Goal: Task Accomplishment & Management: Manage account settings

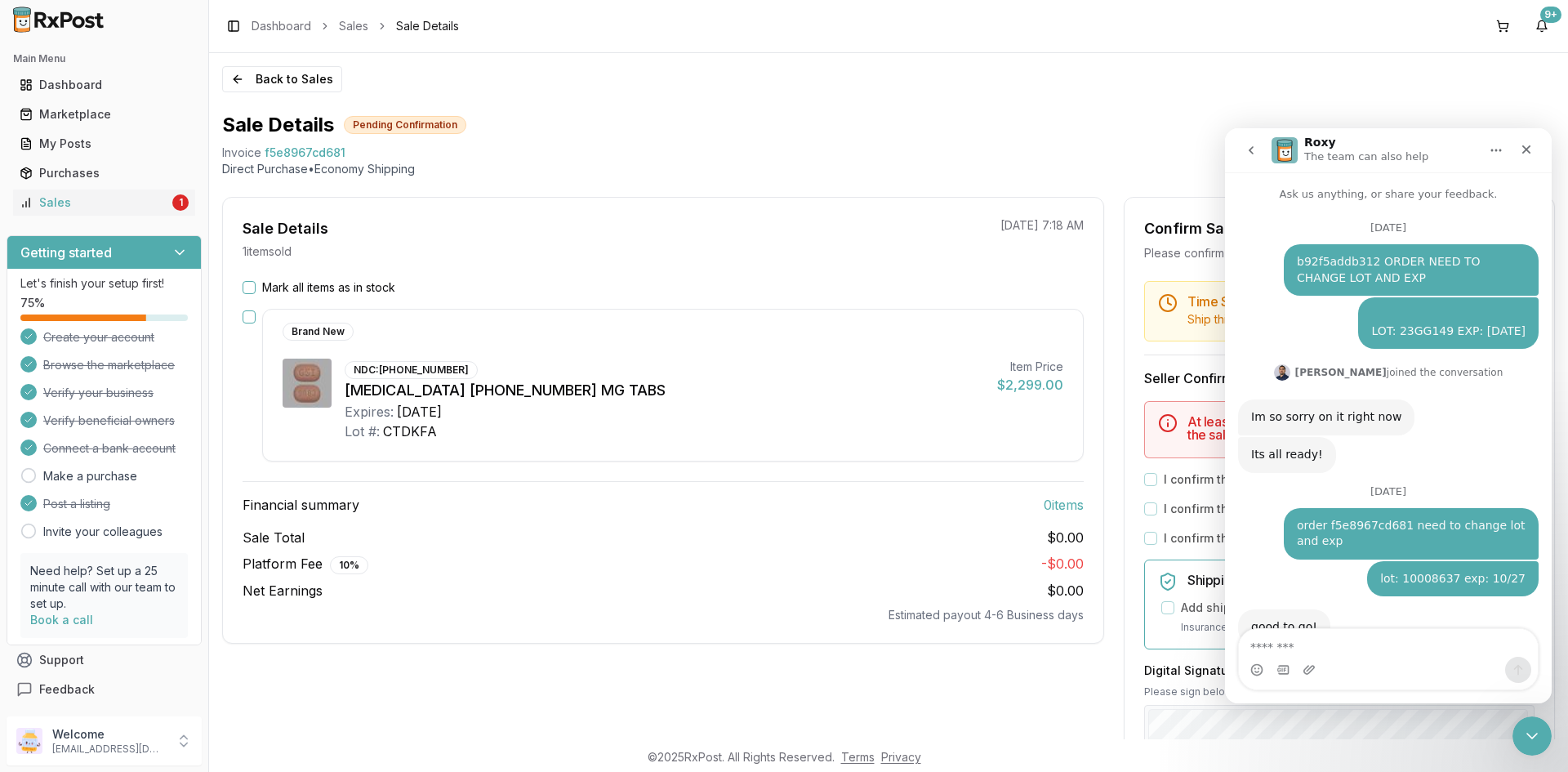
scroll to position [51, 0]
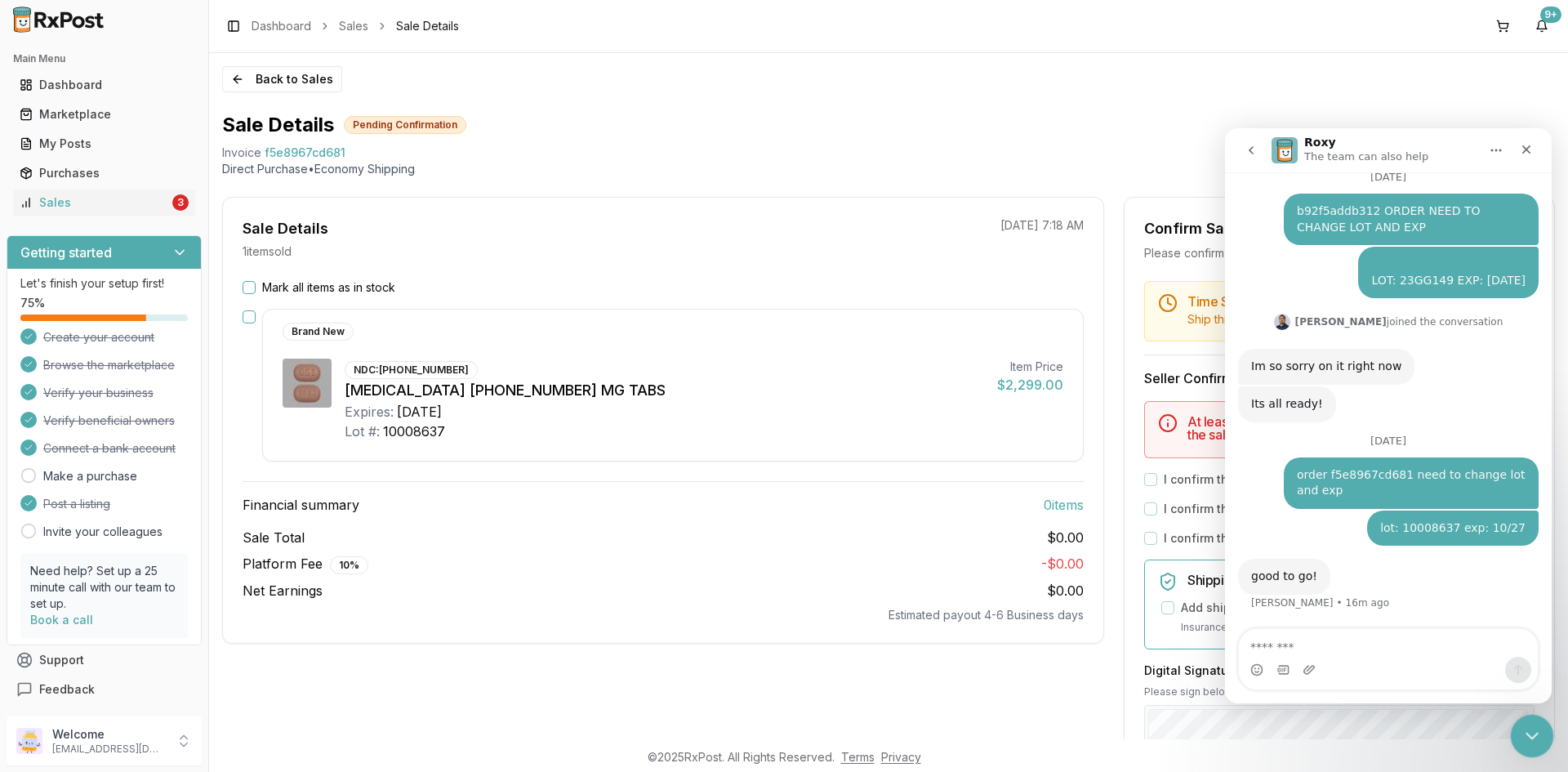
click at [1520, 731] on icon "Close Intercom Messenger" at bounding box center [1529, 733] width 20 height 20
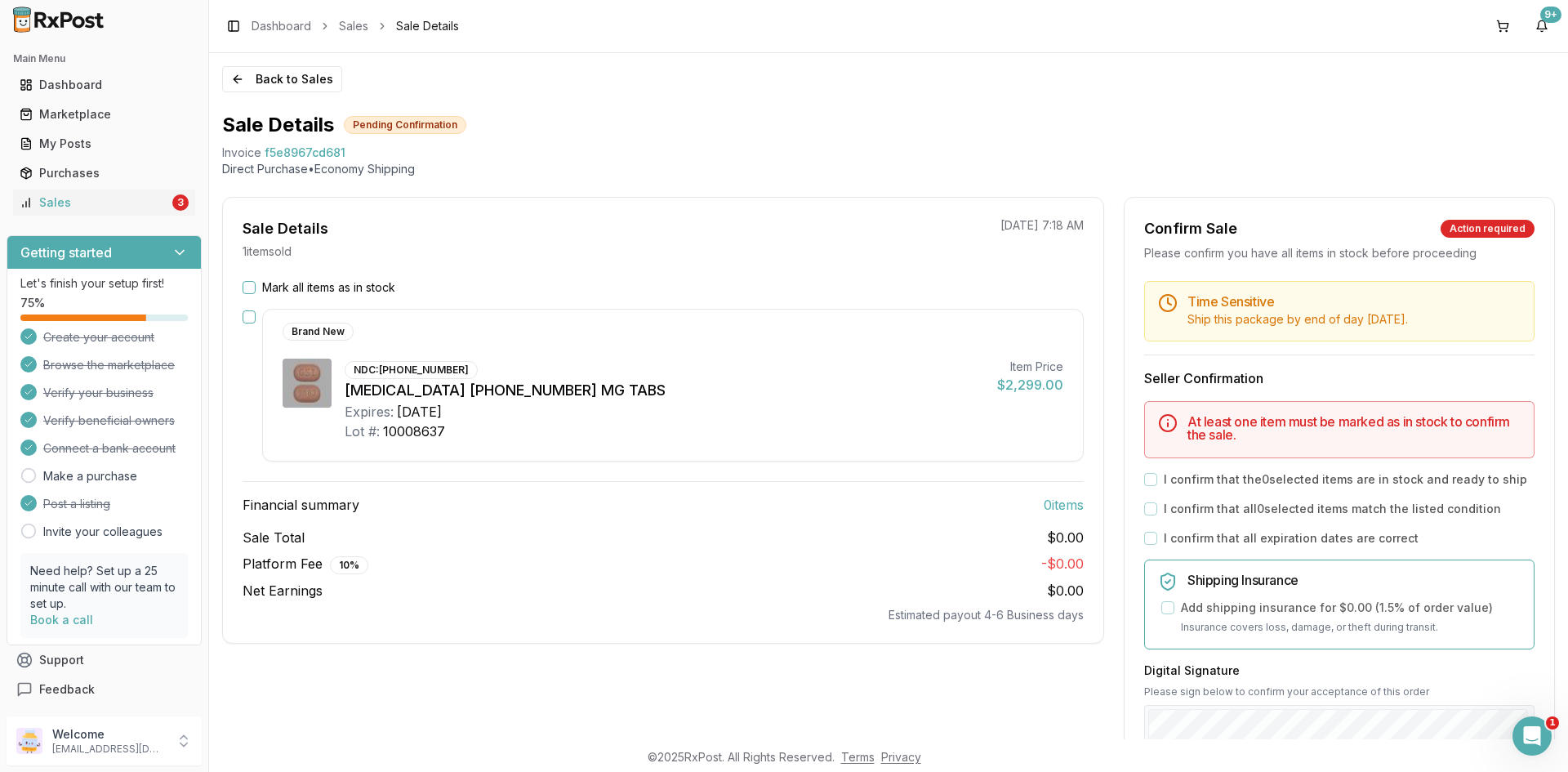
click at [251, 282] on button "Mark all items as in stock" at bounding box center [249, 287] width 13 height 13
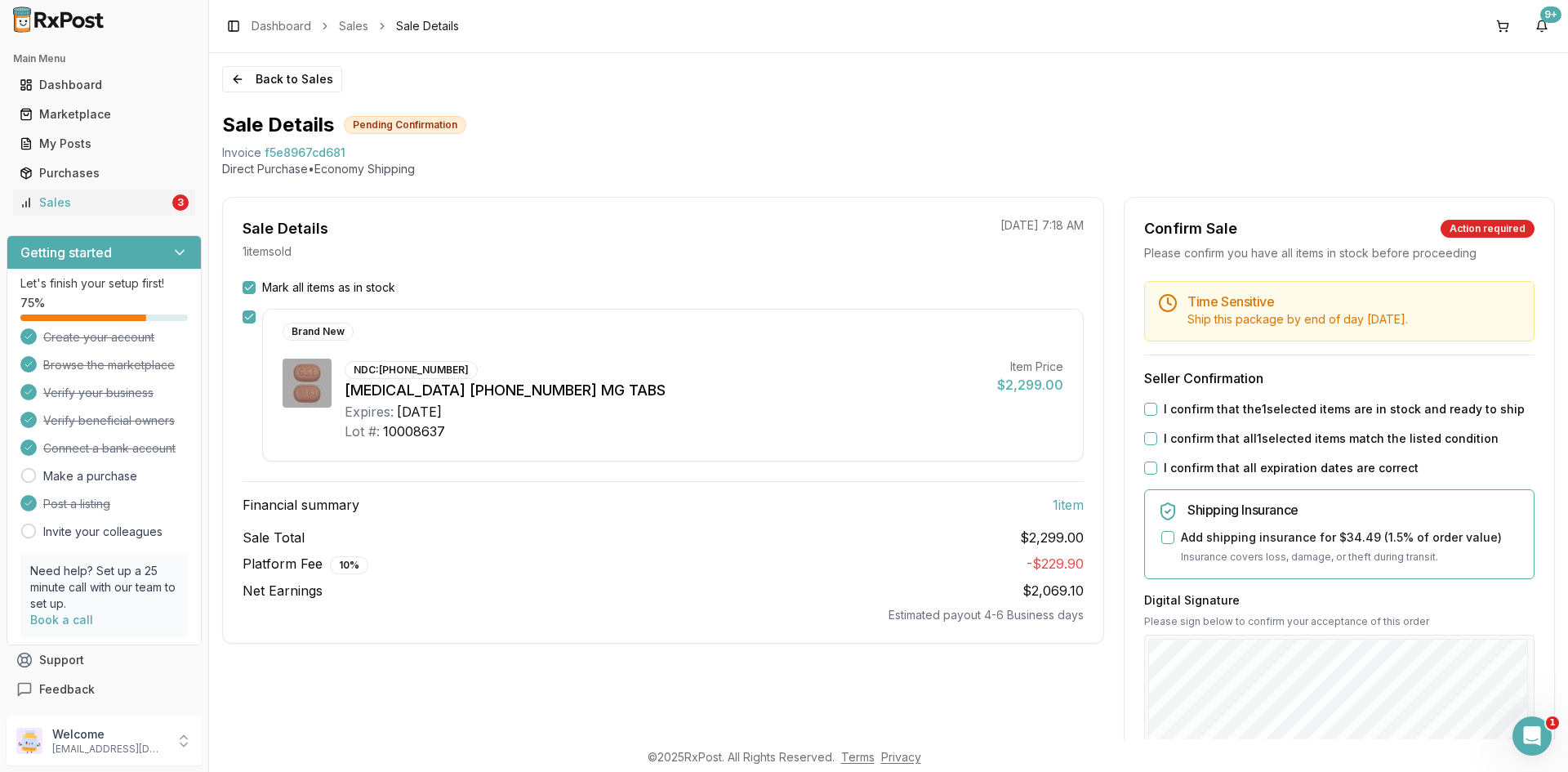
click at [1145, 405] on button "I confirm that the 1 selected items are in stock and ready to ship" at bounding box center [1151, 409] width 13 height 13
click at [1148, 445] on div "I confirm that all 1 selected items match the listed condition" at bounding box center [1340, 438] width 391 height 16
click at [1145, 435] on button "I confirm that all 1 selected items match the listed condition" at bounding box center [1151, 438] width 13 height 13
click at [1148, 467] on button "I confirm that all expiration dates are correct" at bounding box center [1151, 467] width 13 height 13
click at [1553, 608] on div "Back to Sales Sale Details Pending Confirmation Invoice f5e8967cd681 Direct Pur…" at bounding box center [888, 396] width 1359 height 686
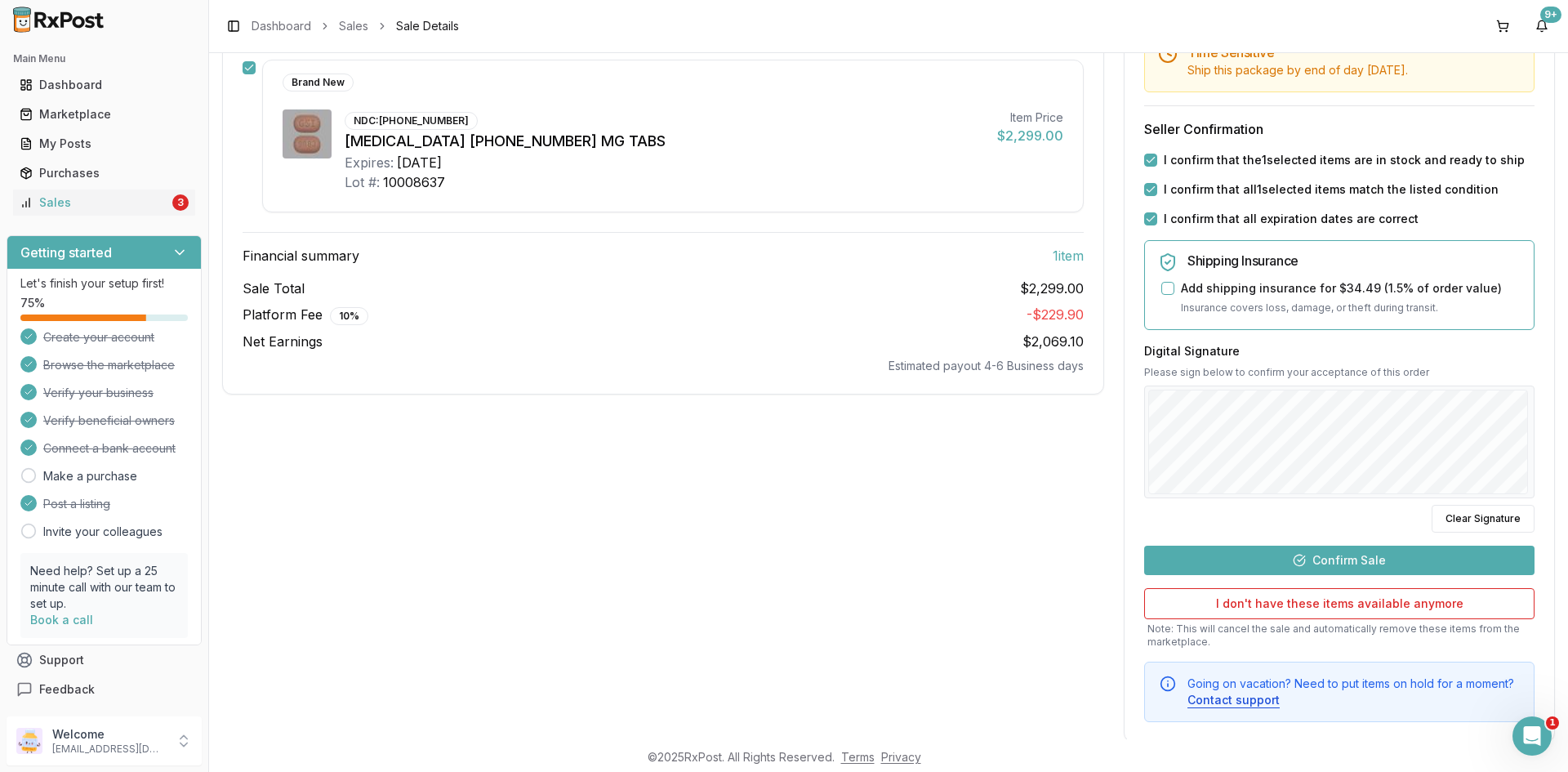
scroll to position [279, 0]
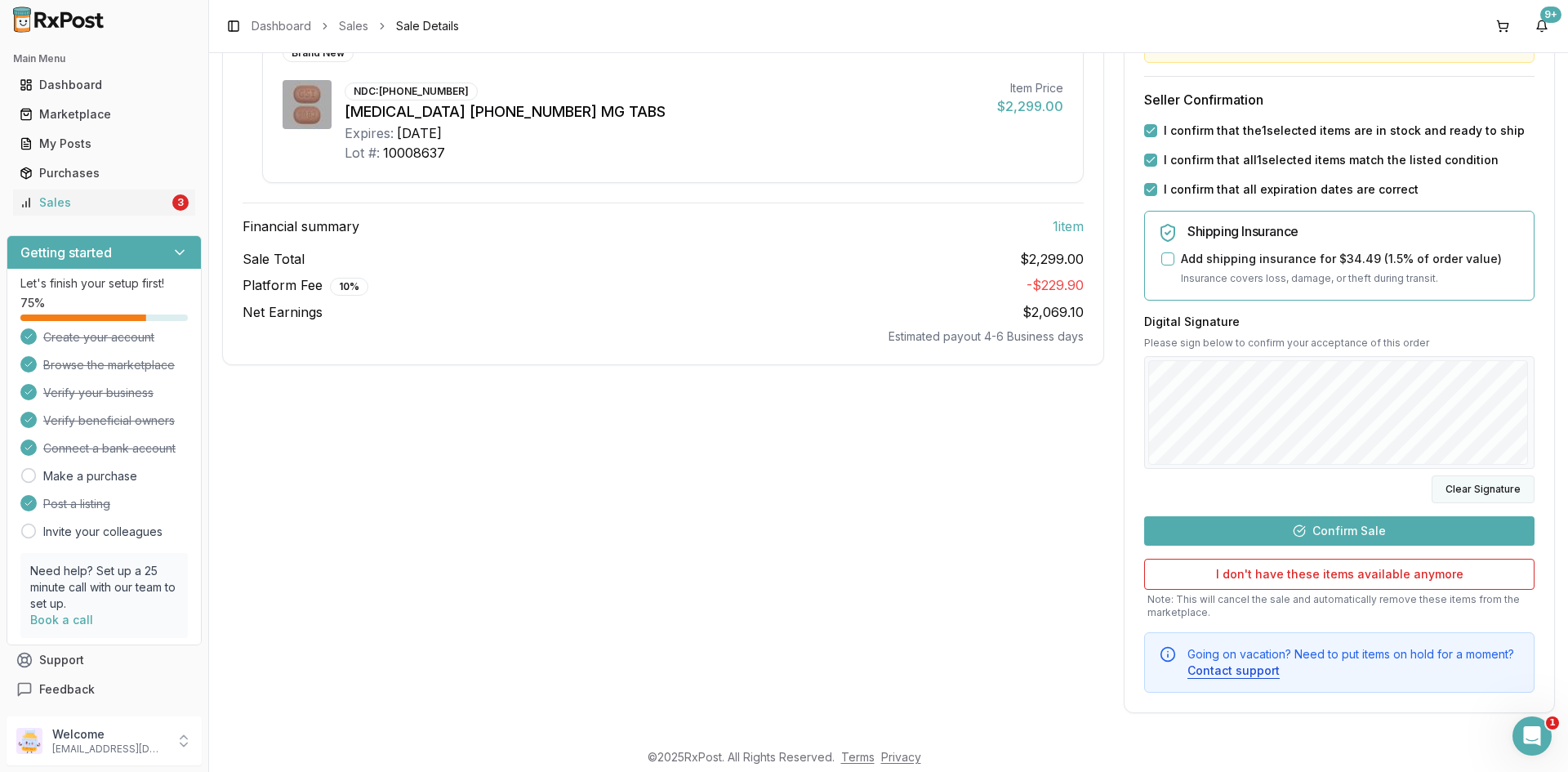
click at [1468, 485] on button "Clear Signature" at bounding box center [1484, 489] width 103 height 28
click at [1358, 522] on button "Confirm Sale" at bounding box center [1340, 531] width 391 height 29
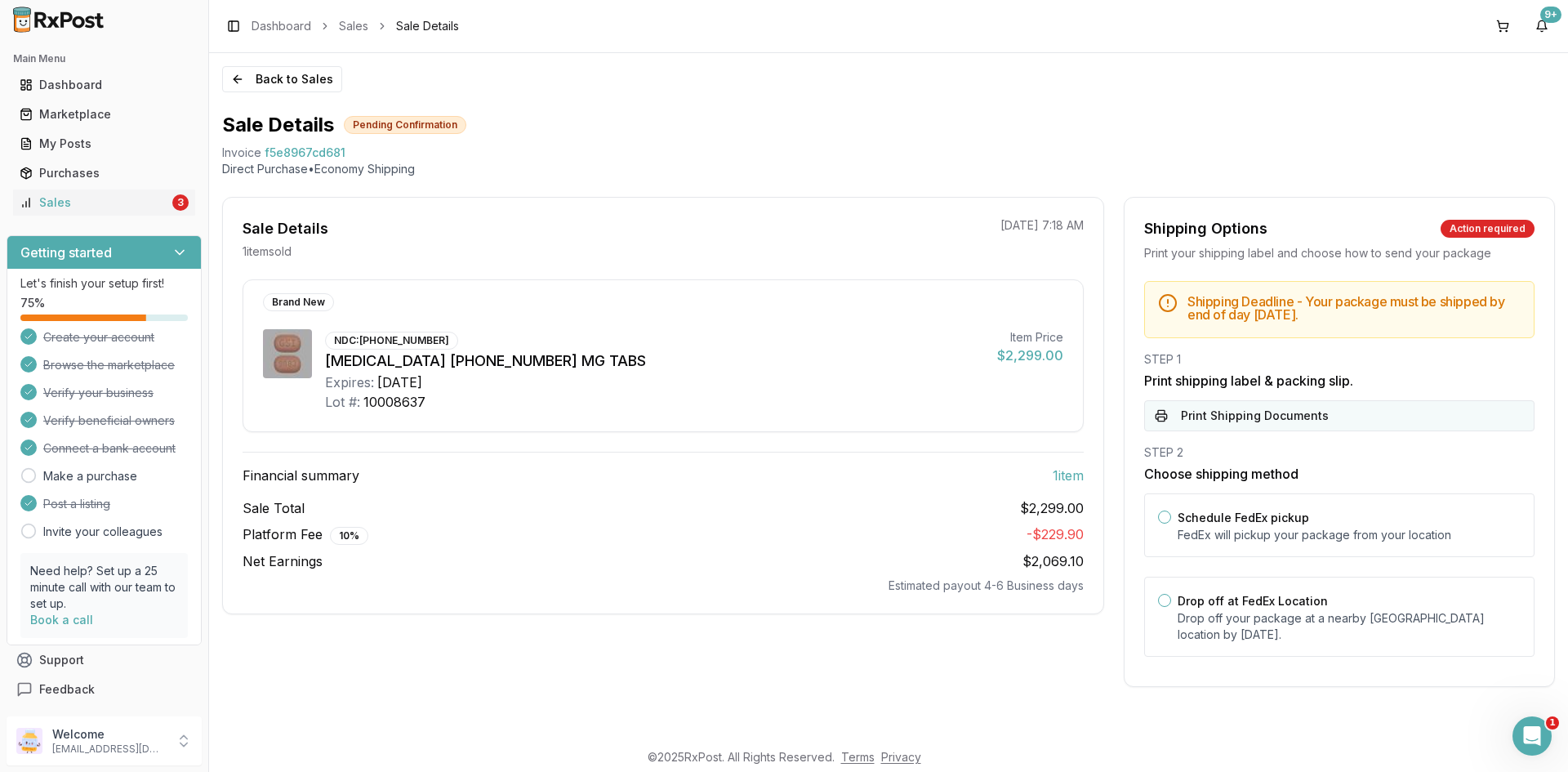
click at [1293, 412] on button "Print Shipping Documents" at bounding box center [1340, 416] width 391 height 31
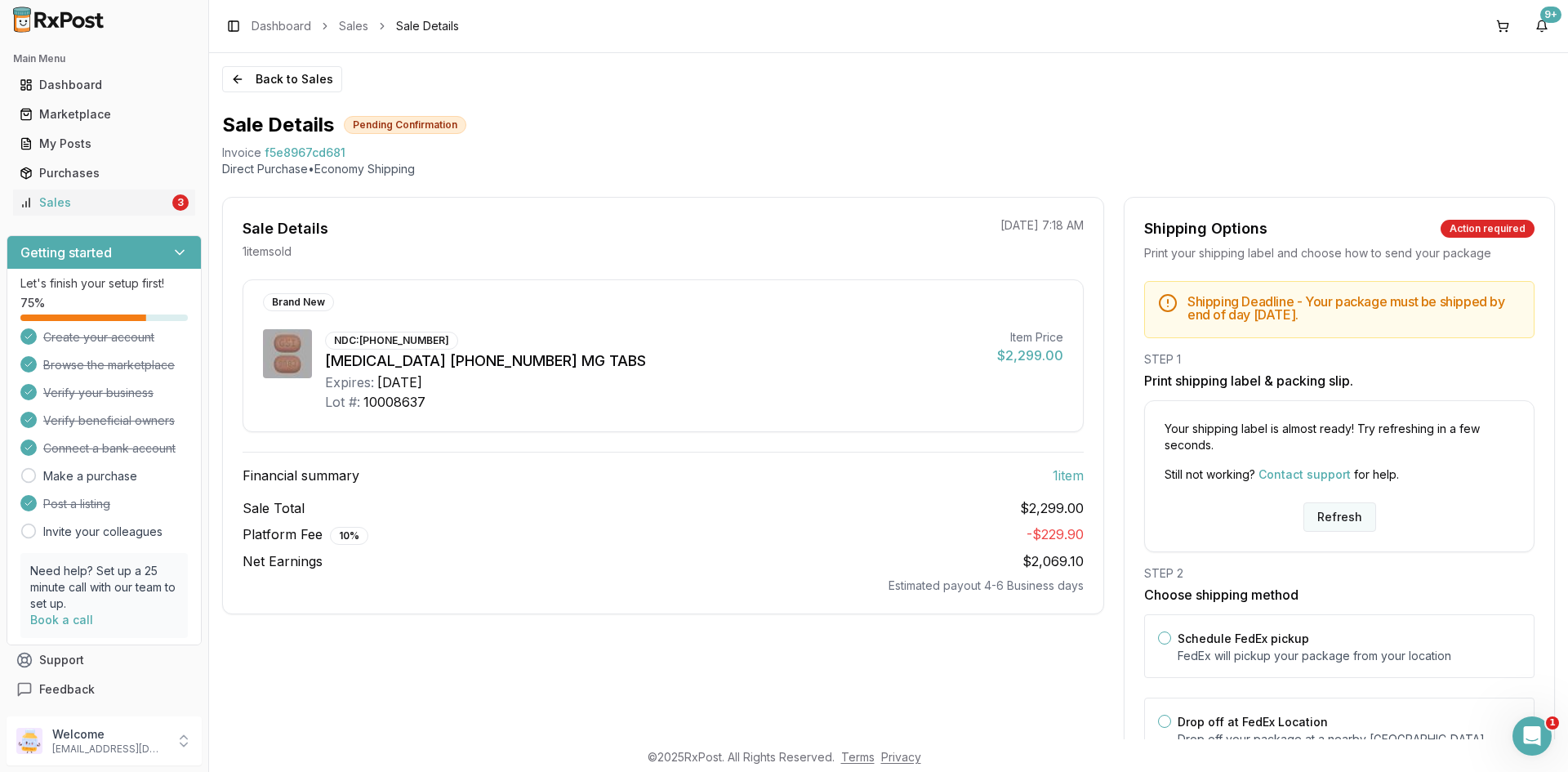
click at [1325, 507] on button "Refresh" at bounding box center [1340, 517] width 72 height 29
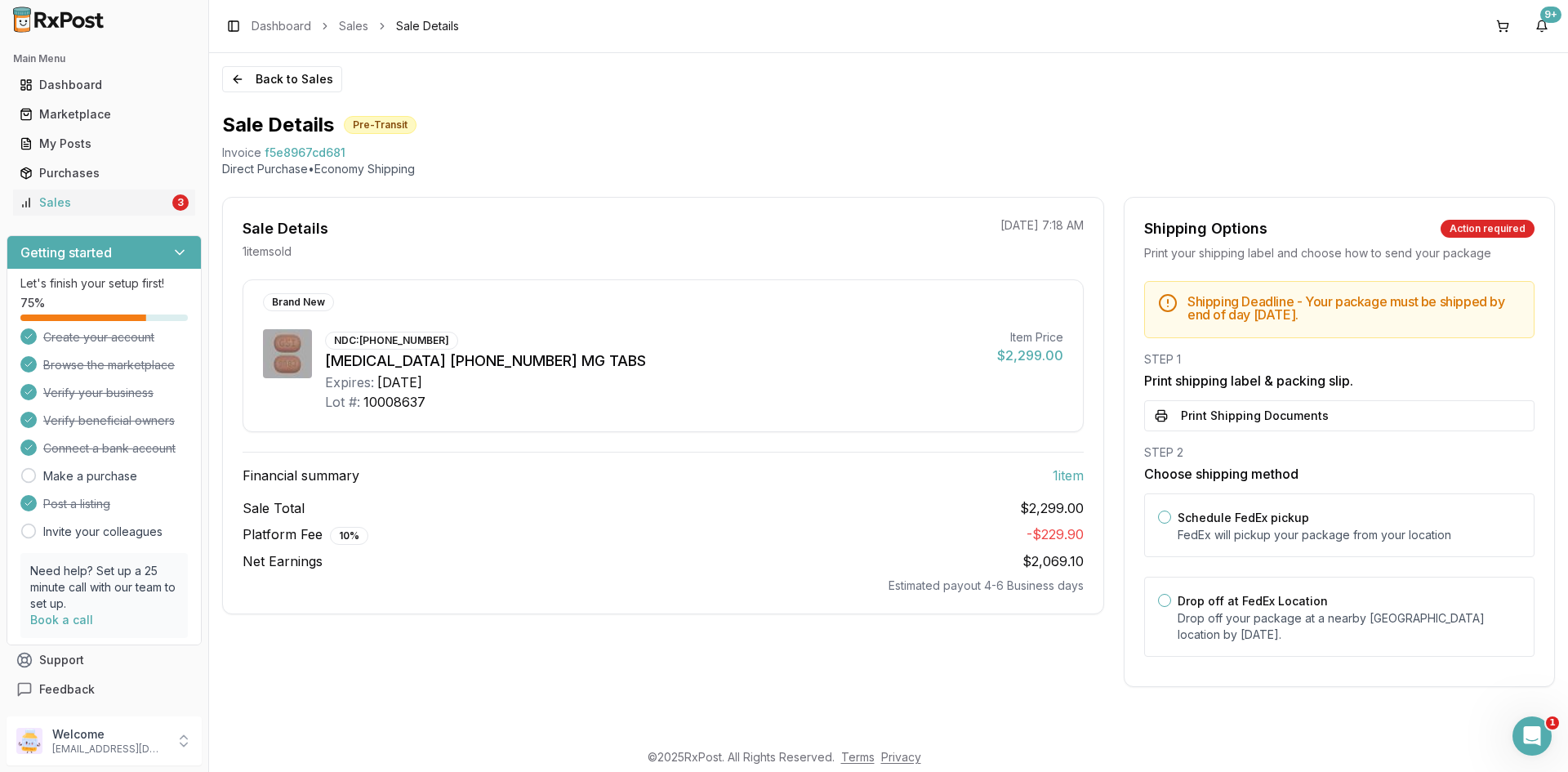
click at [1266, 411] on button "Print Shipping Documents" at bounding box center [1340, 416] width 391 height 31
click at [137, 213] on link "Sales 3" at bounding box center [104, 202] width 182 height 29
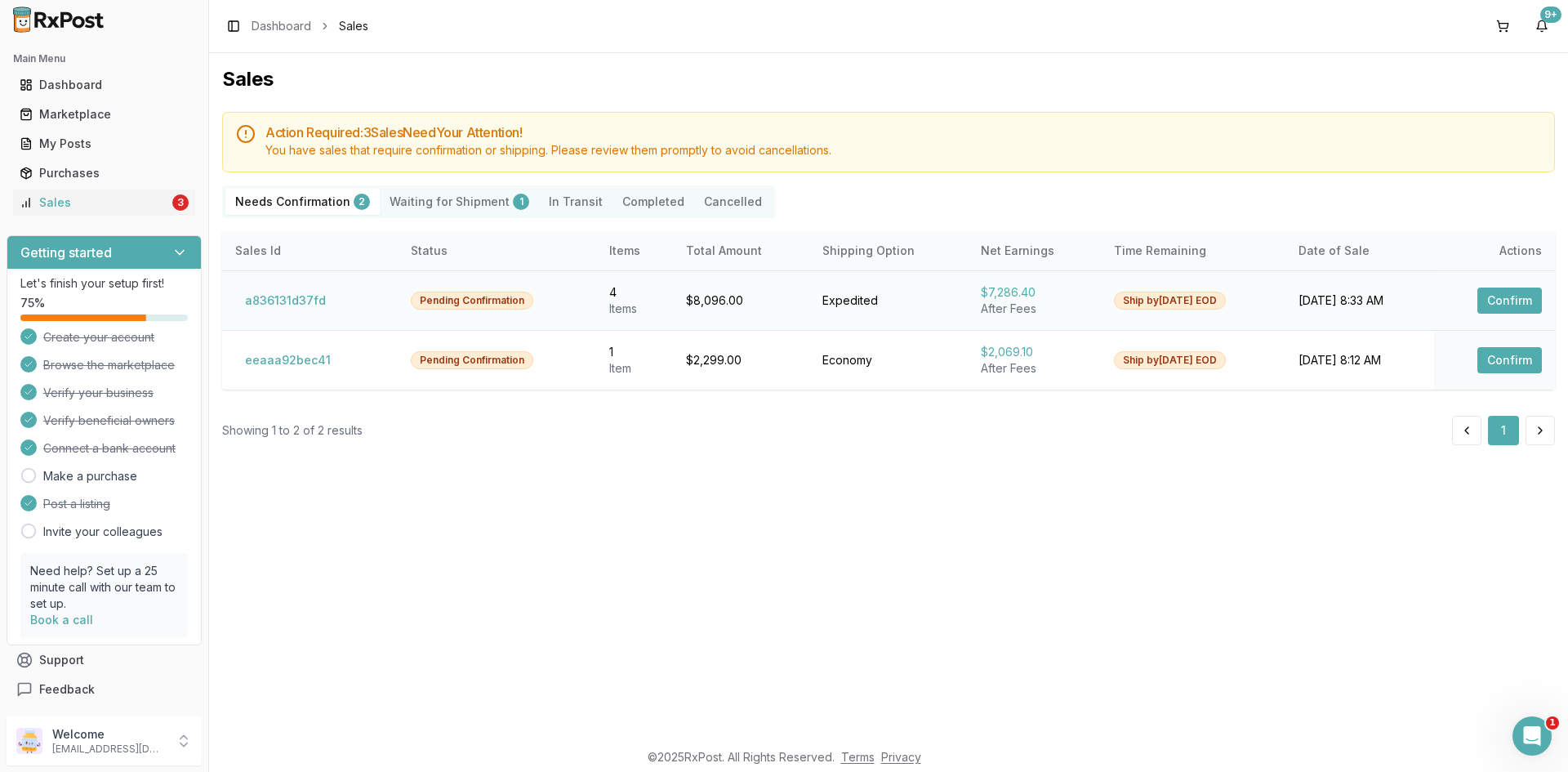
click at [1512, 300] on button "Confirm" at bounding box center [1509, 300] width 65 height 26
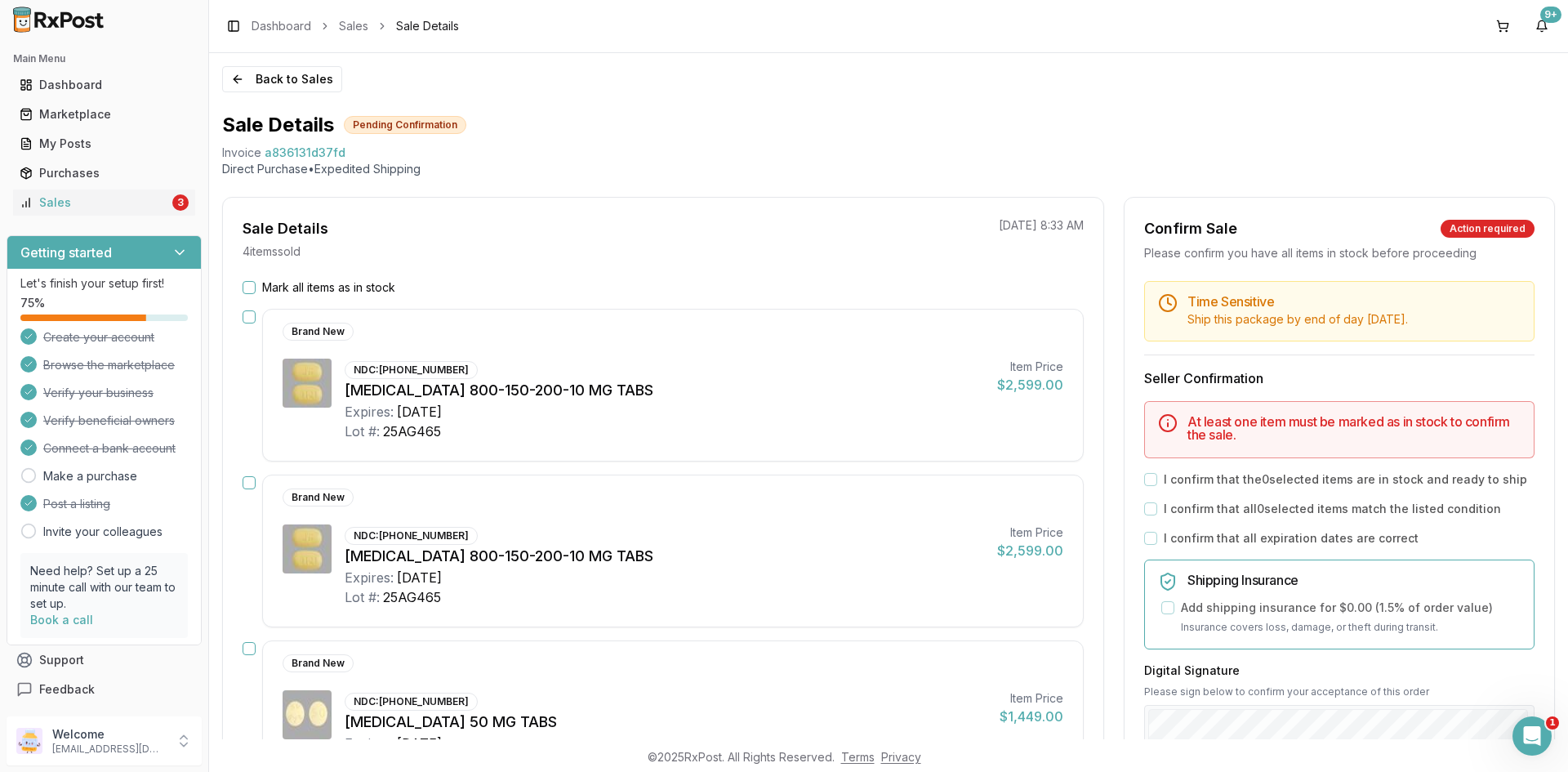
click at [999, 223] on p "[DATE] 8:33 AM" at bounding box center [1041, 225] width 85 height 16
drag, startPoint x: 969, startPoint y: 225, endPoint x: 1079, endPoint y: 233, distance: 110.3
click at [1079, 233] on p "[DATE] 8:33 AM" at bounding box center [1041, 225] width 85 height 16
click at [1071, 225] on p "[DATE] 8:33 AM" at bounding box center [1041, 225] width 85 height 16
click at [1071, 227] on p "[DATE] 8:33 AM" at bounding box center [1041, 225] width 85 height 16
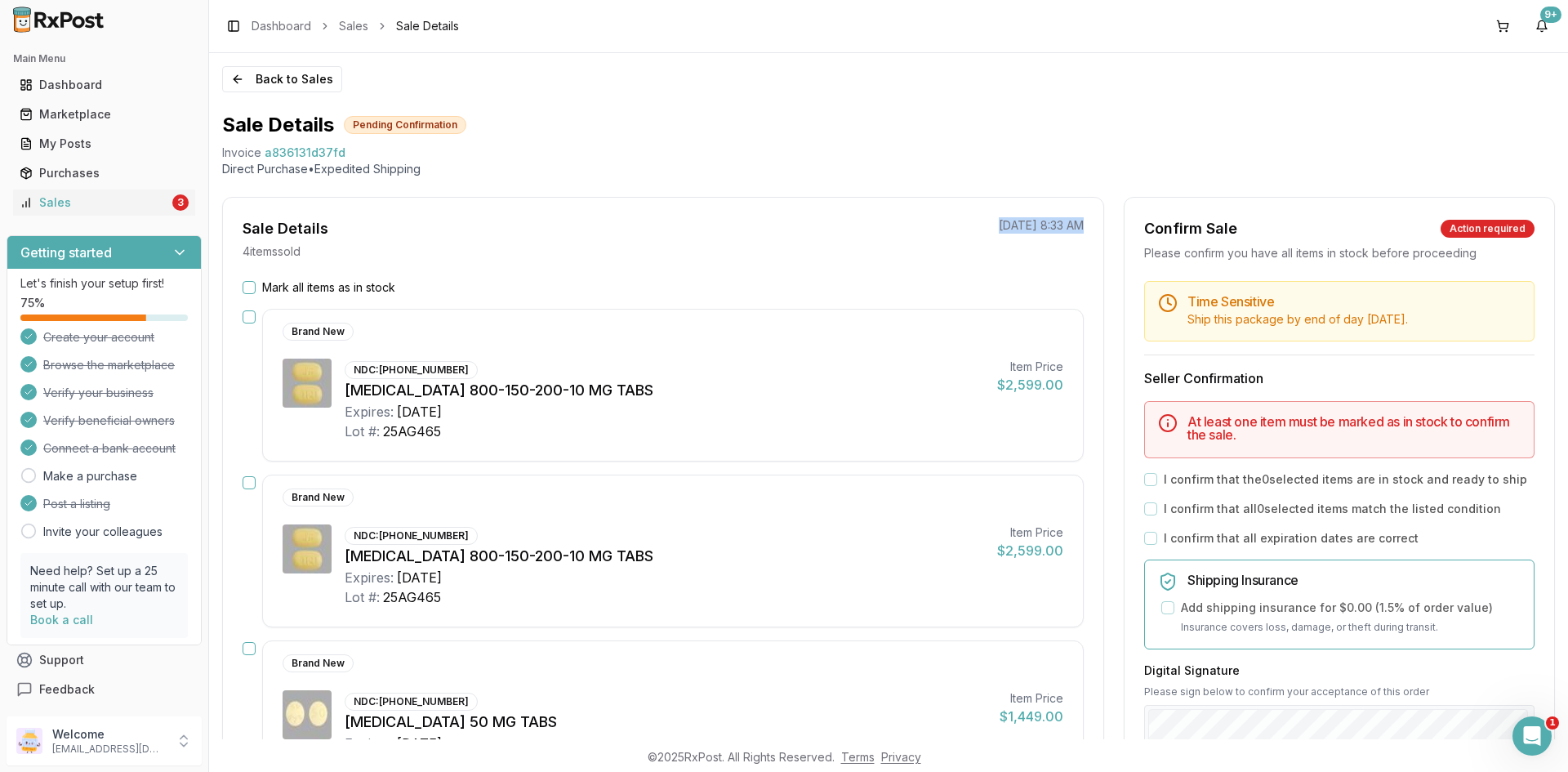
click at [1071, 227] on p "[DATE] 8:33 AM" at bounding box center [1041, 225] width 85 height 16
click at [1001, 213] on div "Sale Details 4 item s sold [DATE] 8:33 AM Mark all items as in stock Brand New …" at bounding box center [663, 669] width 882 height 944
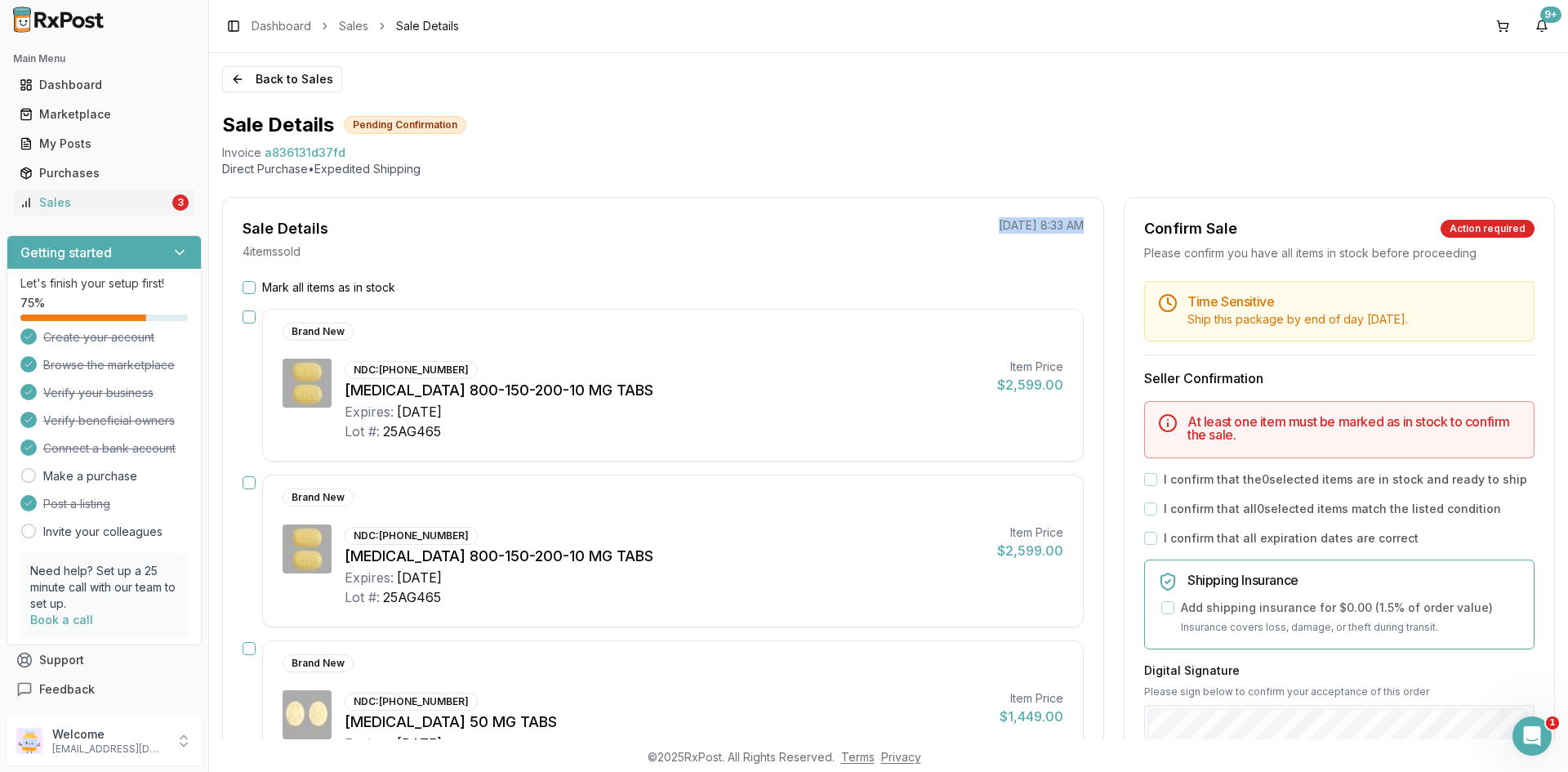
click at [1001, 225] on p "[DATE] 8:33 AM" at bounding box center [1041, 225] width 85 height 16
click at [1002, 224] on p "[DATE] 8:33 AM" at bounding box center [1041, 225] width 85 height 16
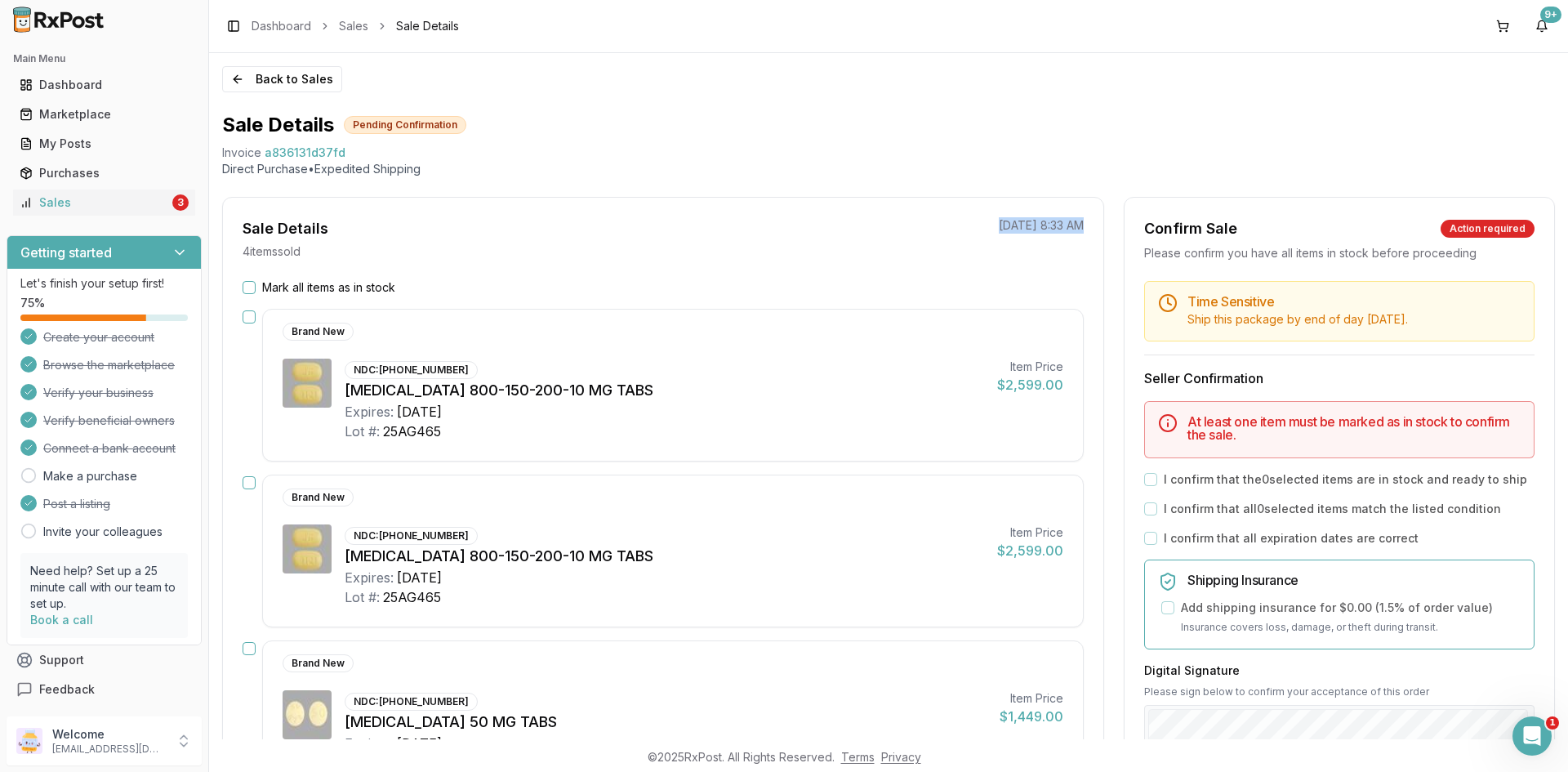
click at [1002, 224] on p "[DATE] 8:33 AM" at bounding box center [1041, 225] width 85 height 16
click at [1002, 213] on div "Sale Details 4 item s sold [DATE] 8:33 AM Mark all items as in stock Brand New …" at bounding box center [663, 669] width 882 height 944
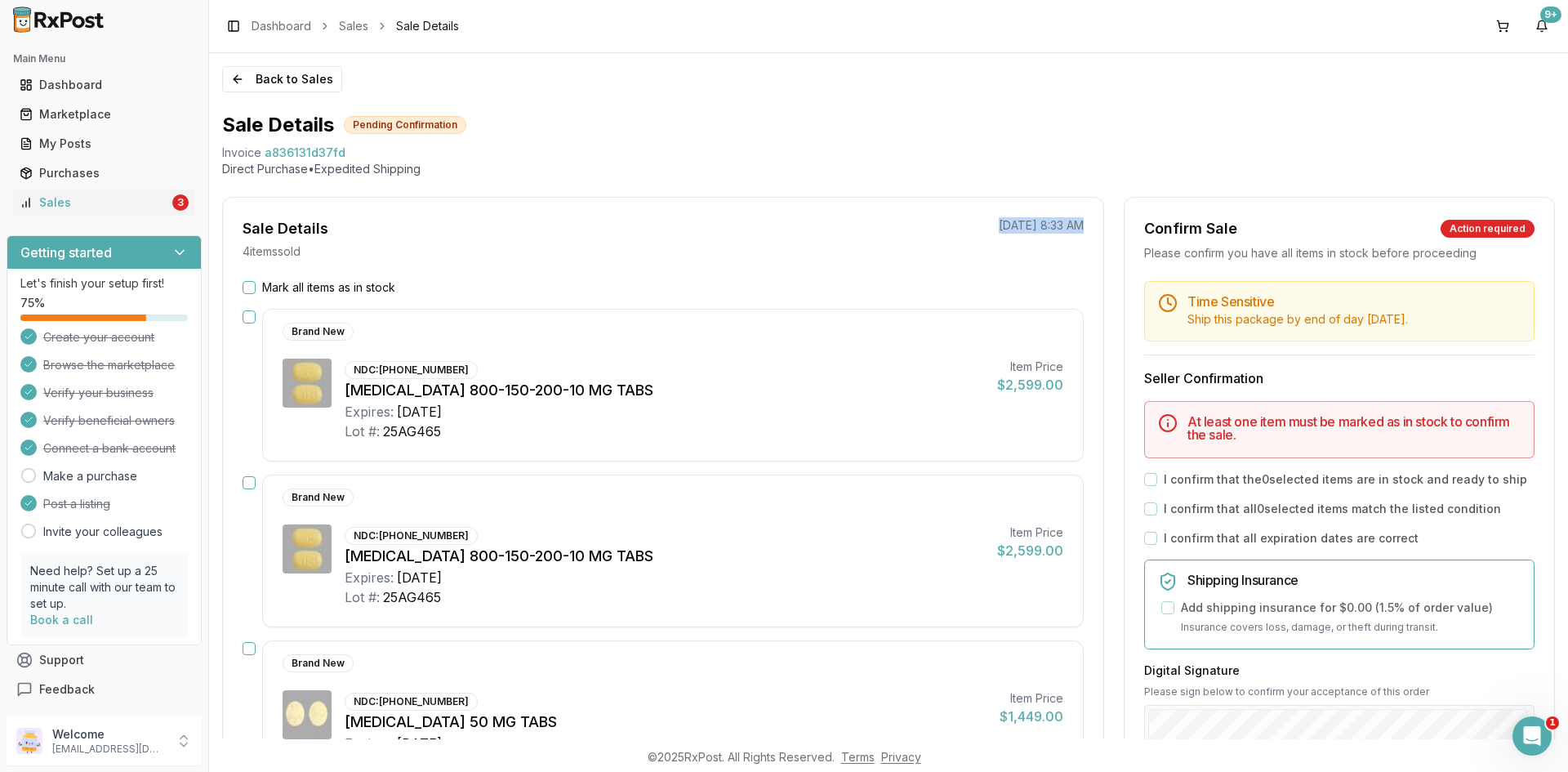
click at [1002, 213] on div "Sale Details 4 item s sold [DATE] 8:33 AM Mark all items as in stock Brand New …" at bounding box center [663, 669] width 882 height 944
click at [1002, 224] on p "[DATE] 8:33 AM" at bounding box center [1041, 225] width 85 height 16
click at [1002, 227] on p "[DATE] 8:33 AM" at bounding box center [1041, 225] width 85 height 16
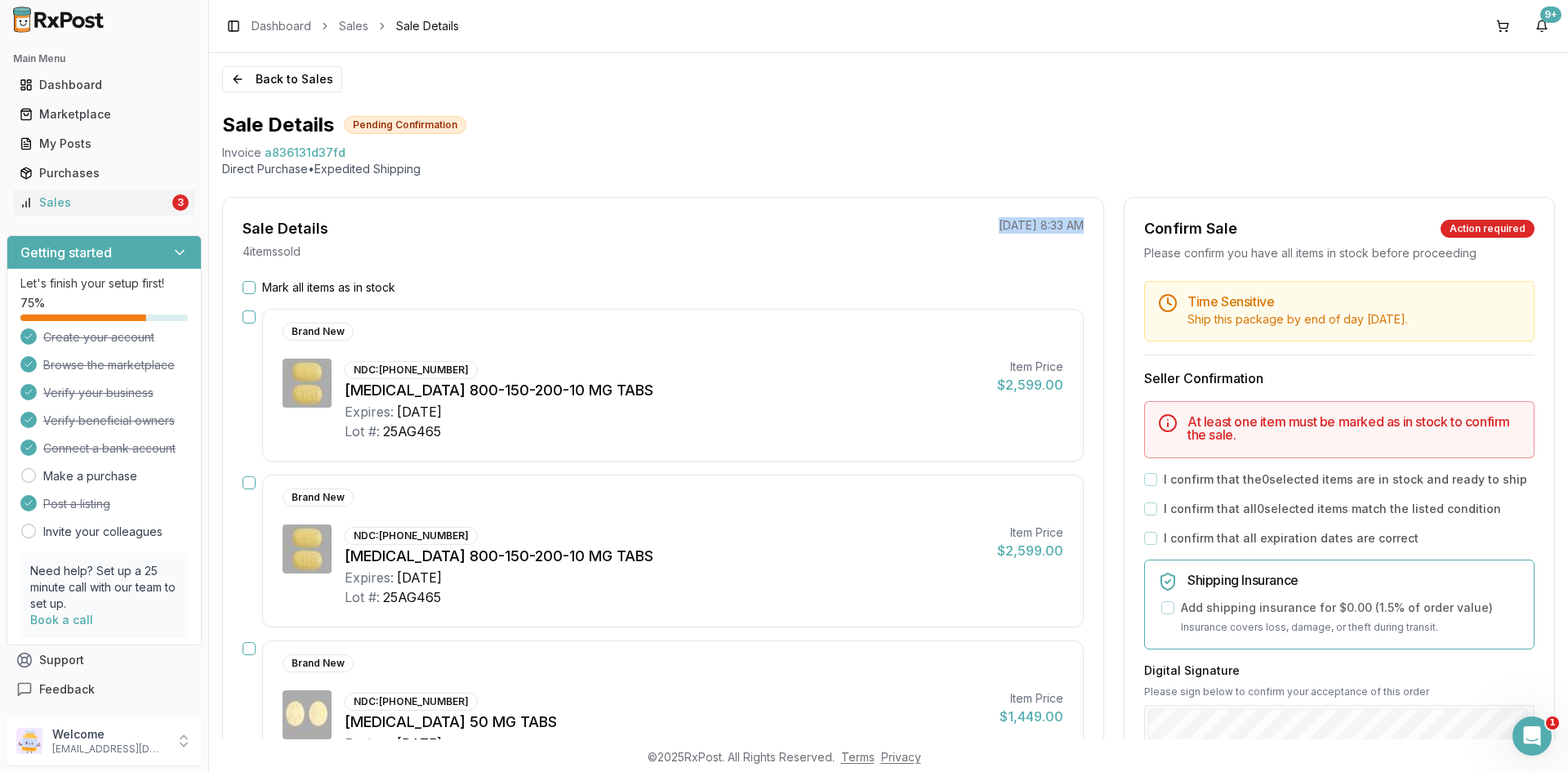
click at [1002, 227] on p "[DATE] 8:33 AM" at bounding box center [1041, 225] width 85 height 16
click at [315, 146] on span "a836131d37fd" at bounding box center [306, 152] width 81 height 16
copy span "a836131d37fd"
click at [1540, 740] on div "Open Intercom Messenger" at bounding box center [1529, 733] width 54 height 54
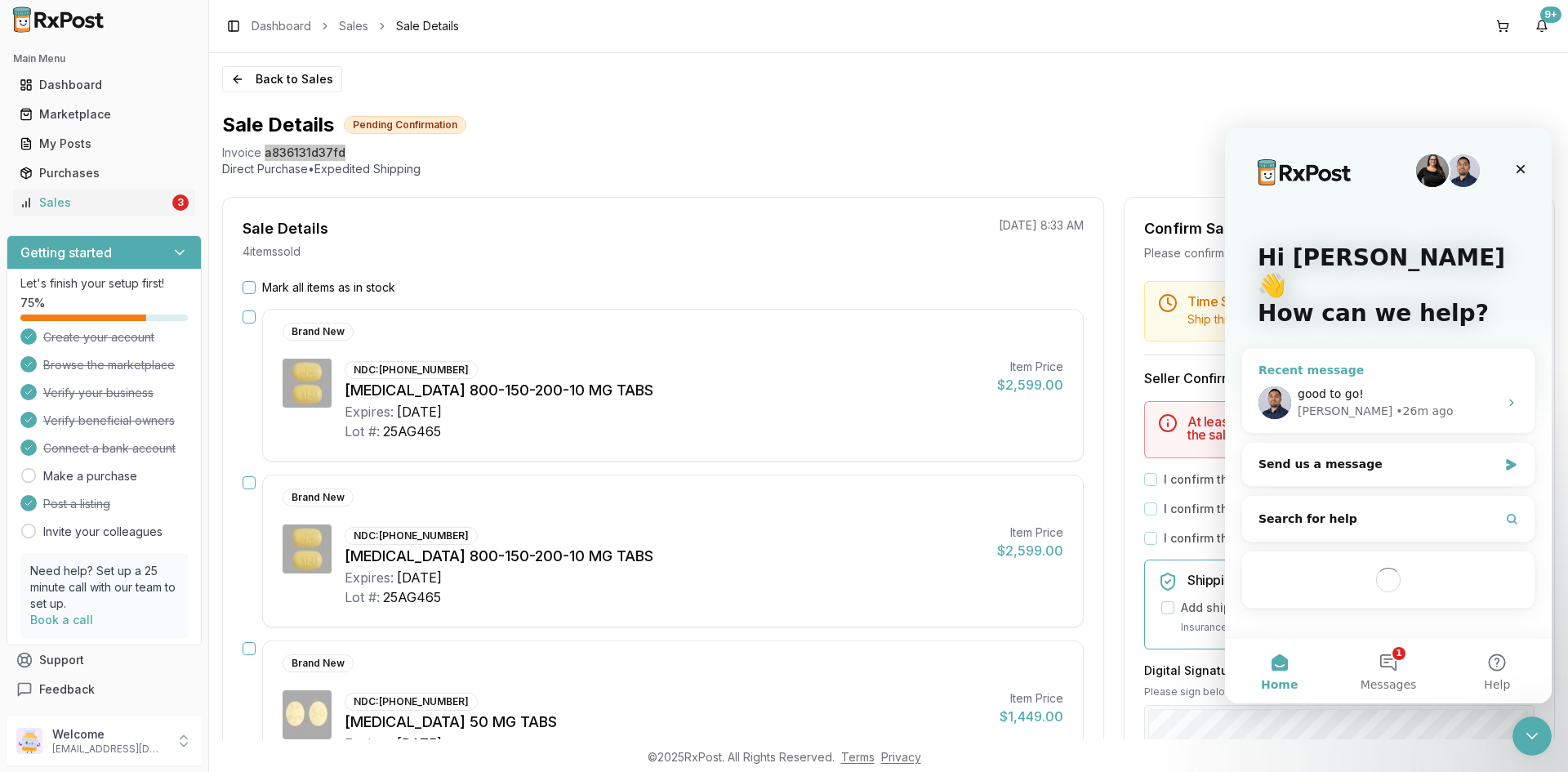
click at [1380, 373] on div "good to go! [PERSON_NAME] • 26m ago" at bounding box center [1389, 403] width 293 height 60
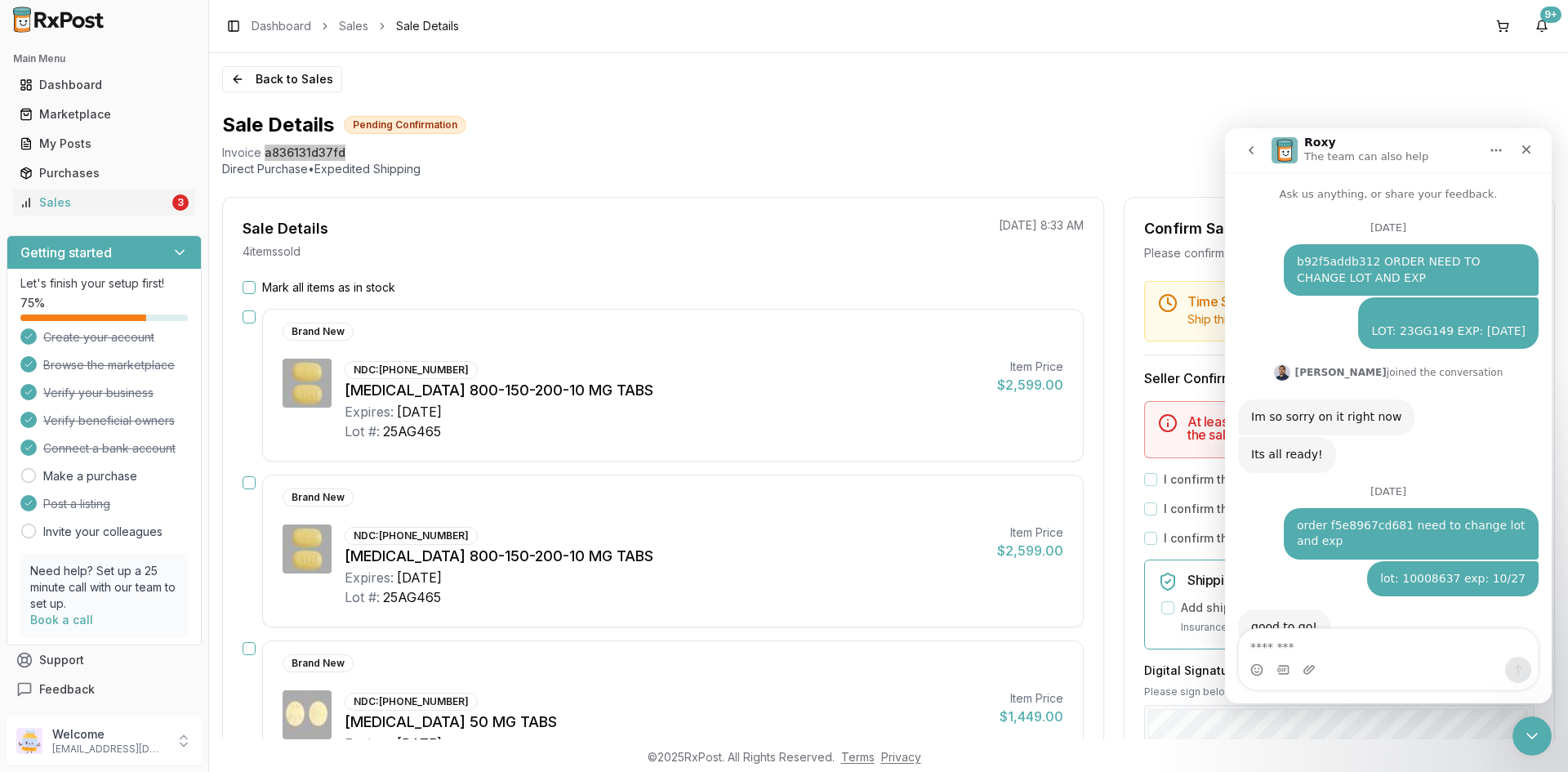
scroll to position [51, 0]
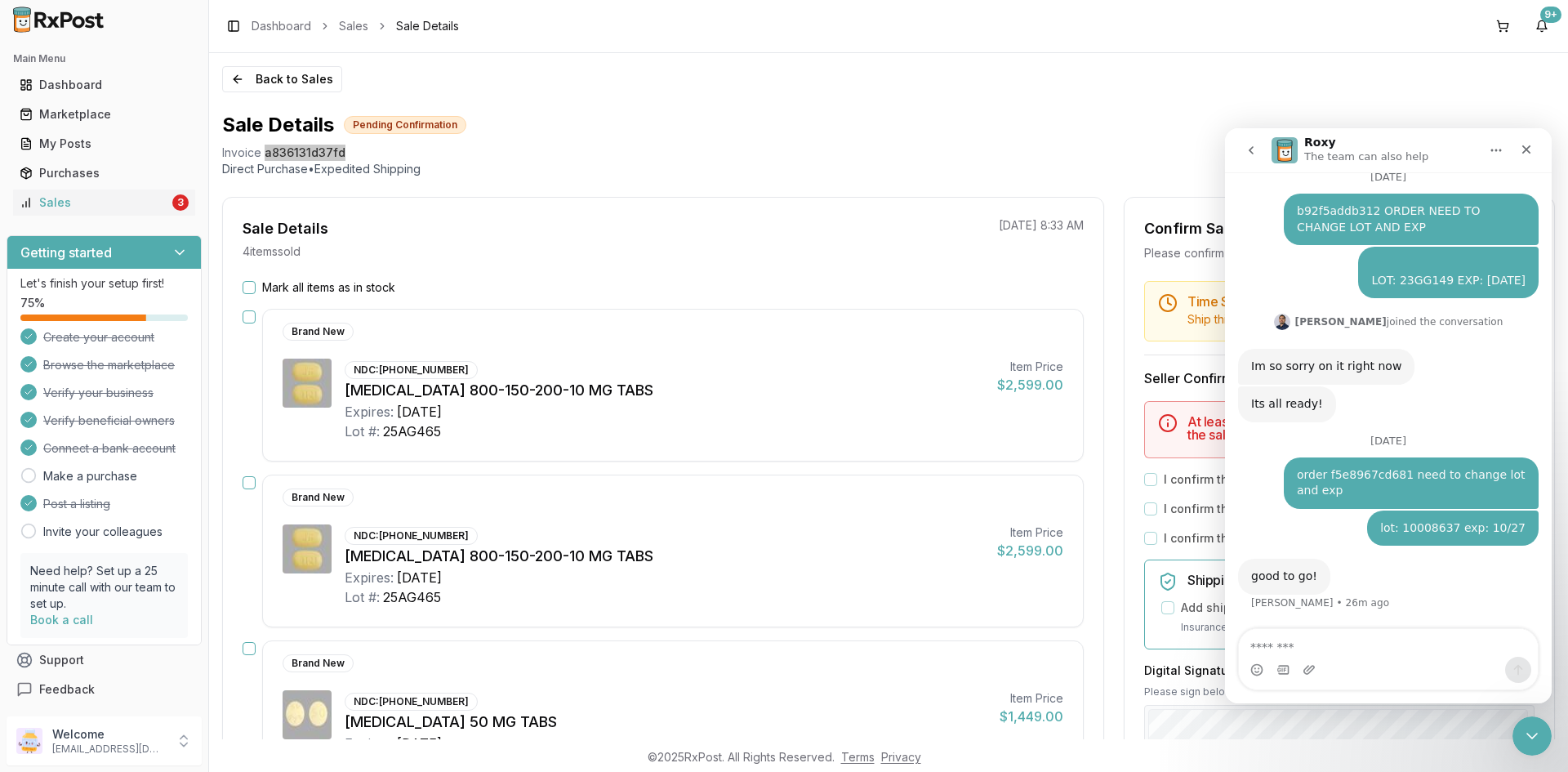
click at [1341, 648] on textarea "Message…" at bounding box center [1388, 643] width 299 height 28
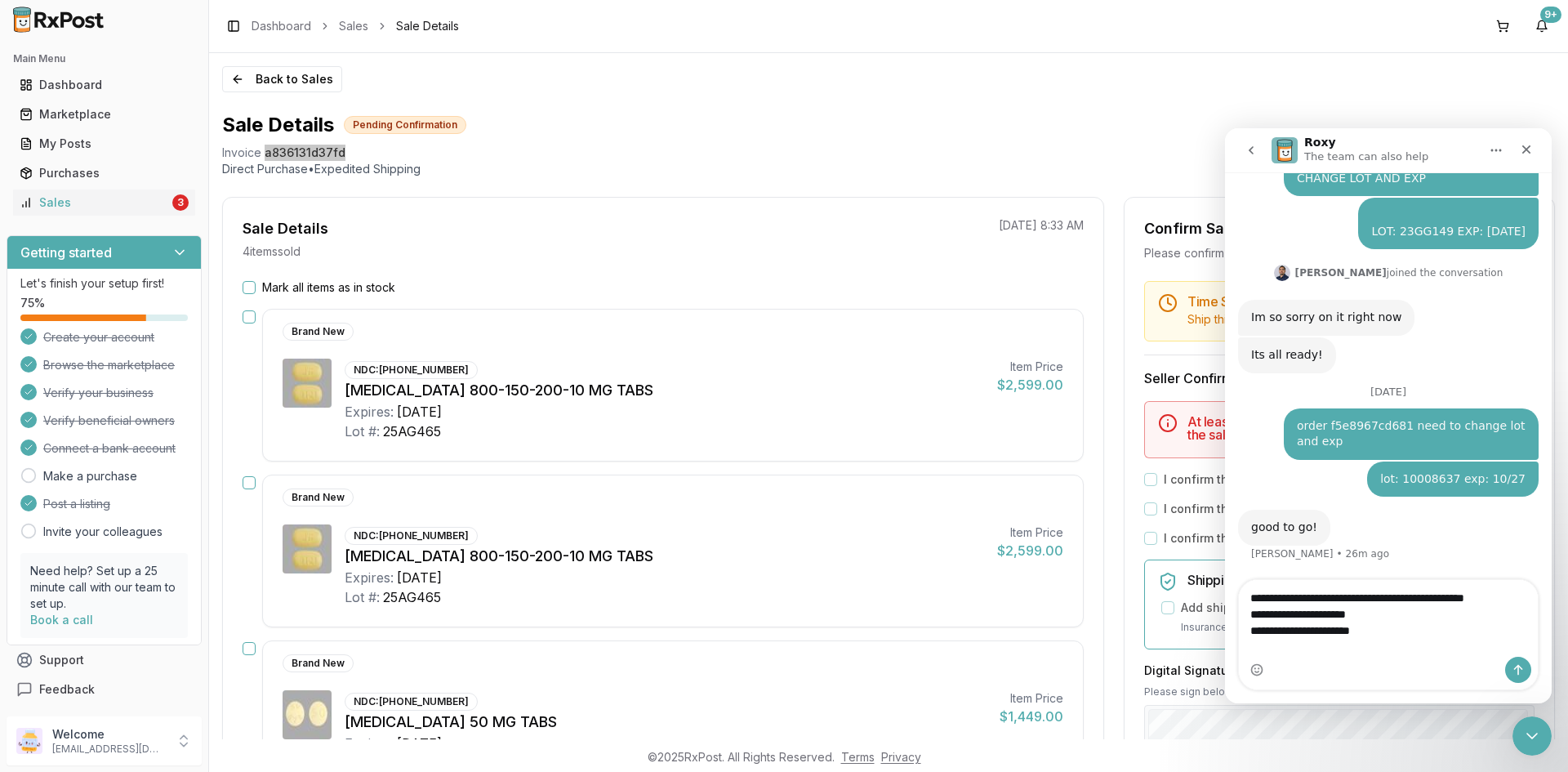
scroll to position [116, 0]
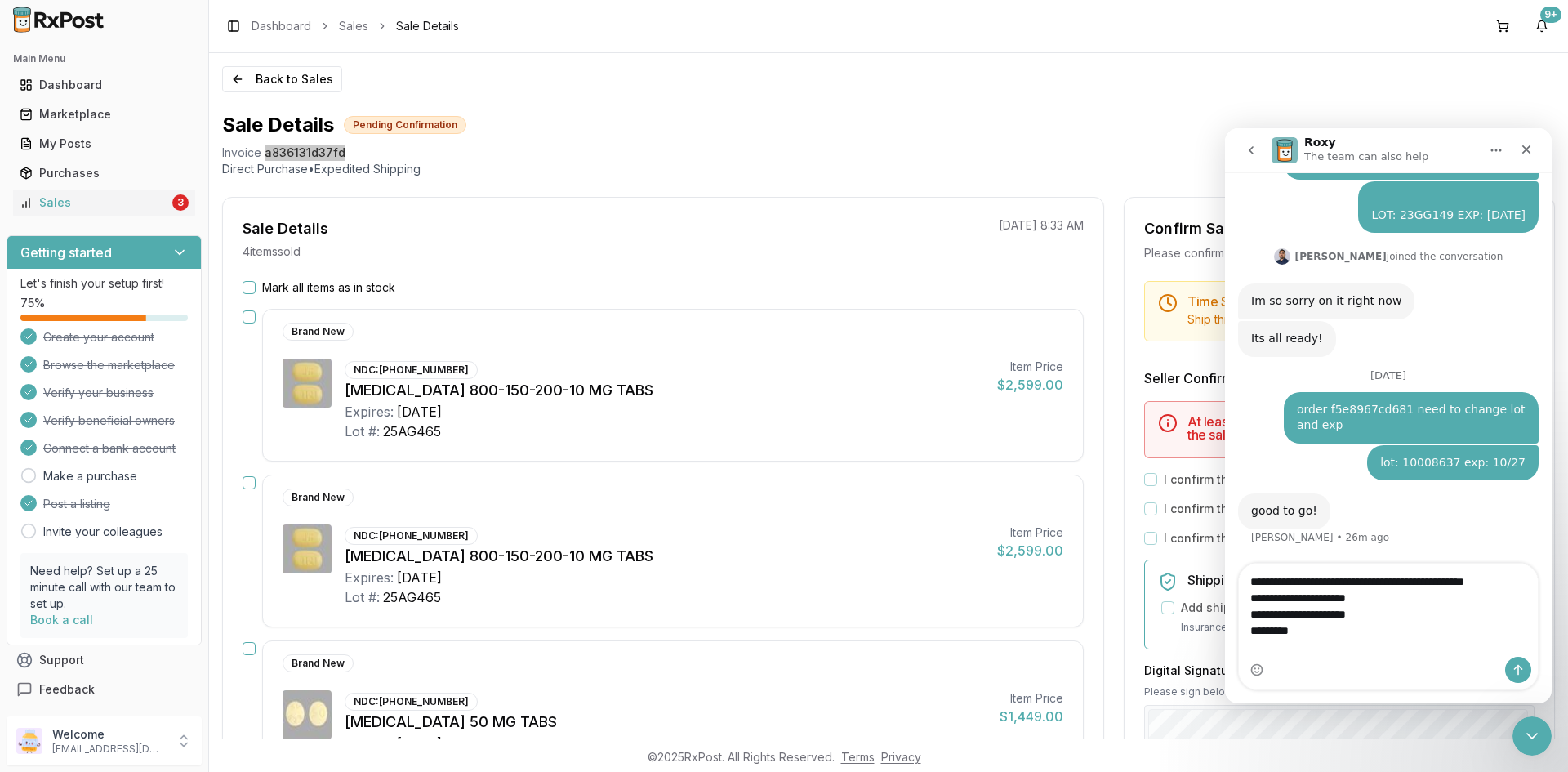
type textarea "**********"
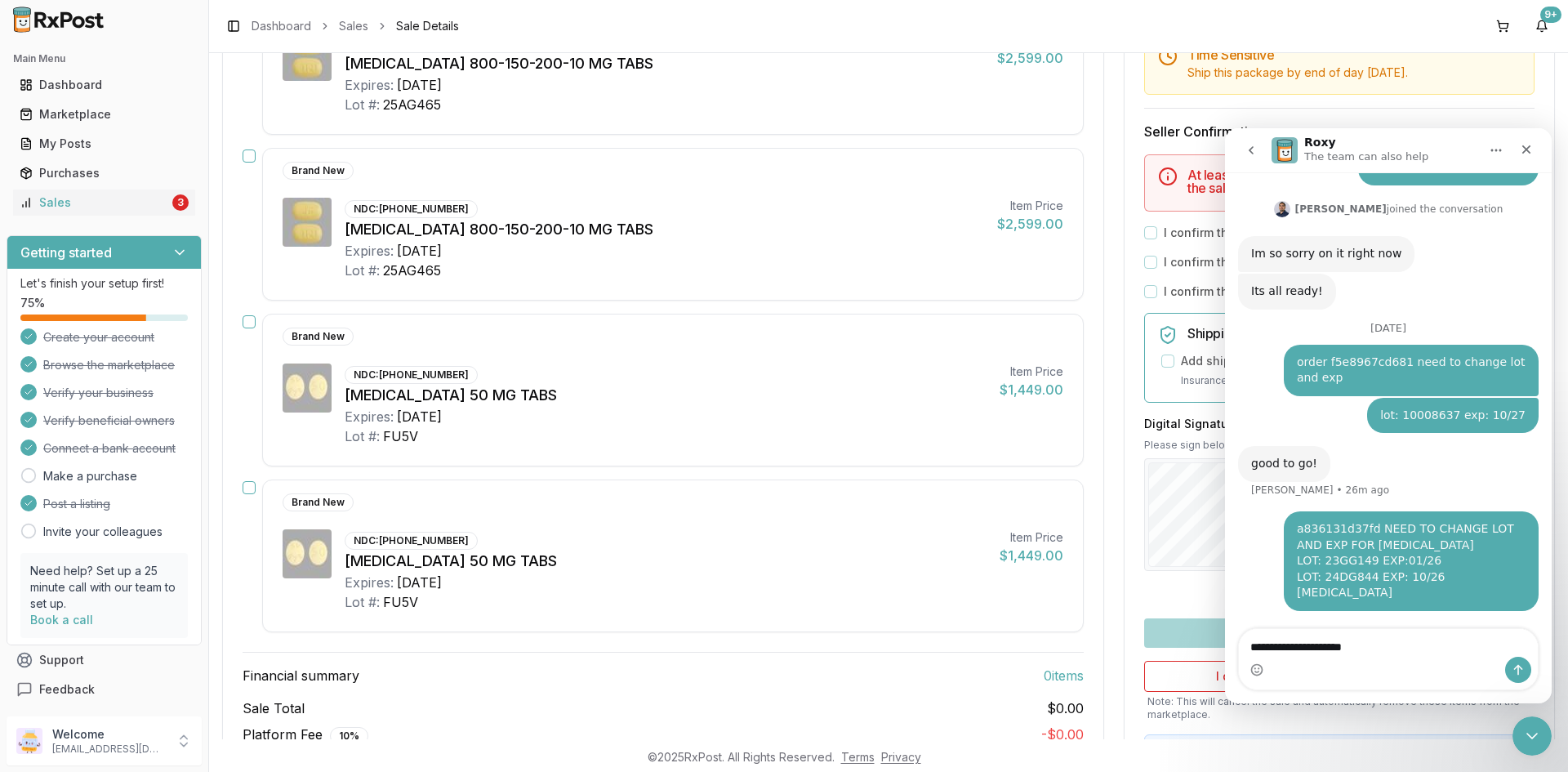
scroll to position [180, 0]
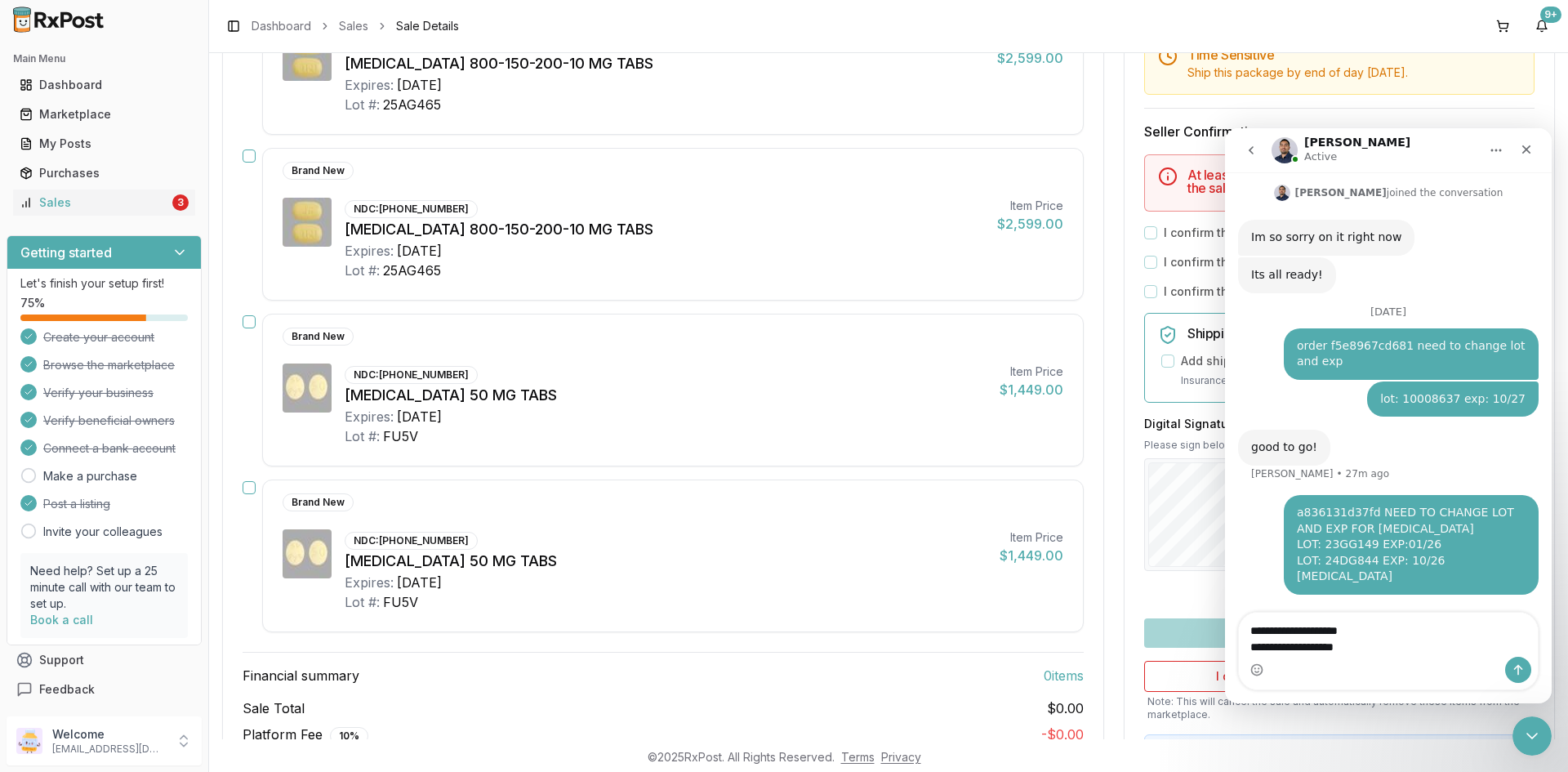
type textarea "**********"
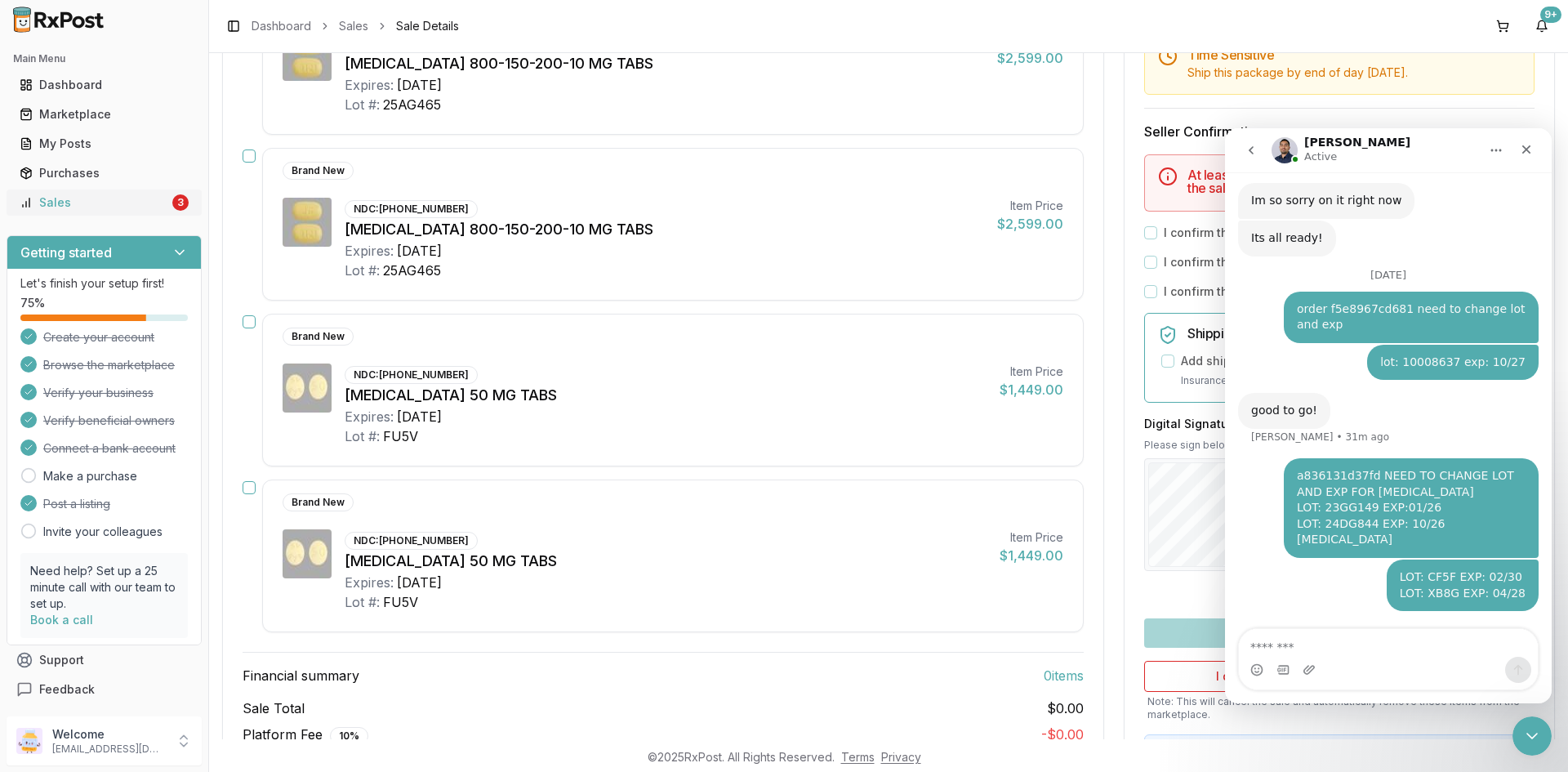
click at [86, 207] on div "Sales" at bounding box center [95, 202] width 150 height 16
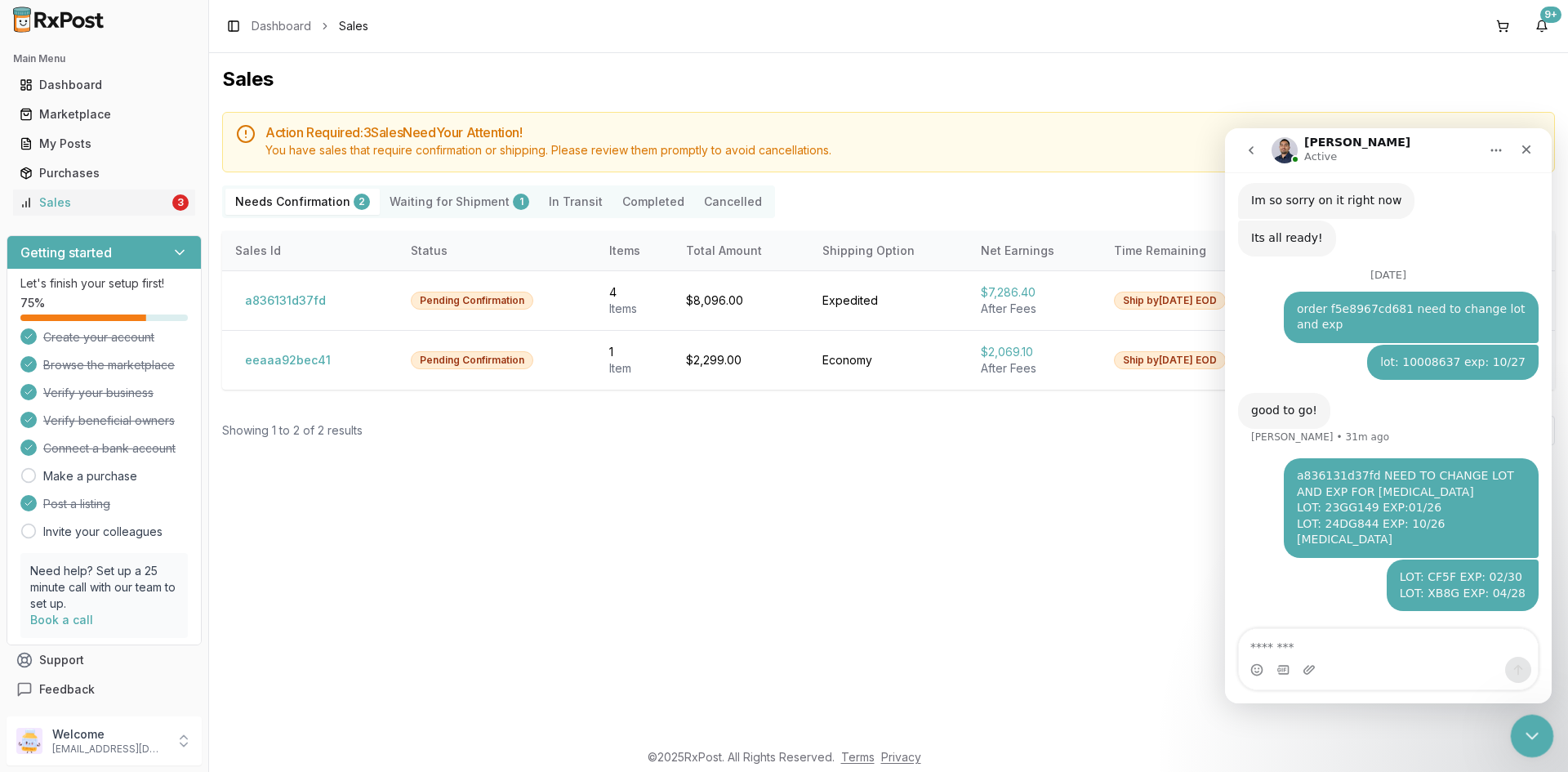
click at [1517, 733] on div "Close Intercom Messenger" at bounding box center [1530, 734] width 40 height 40
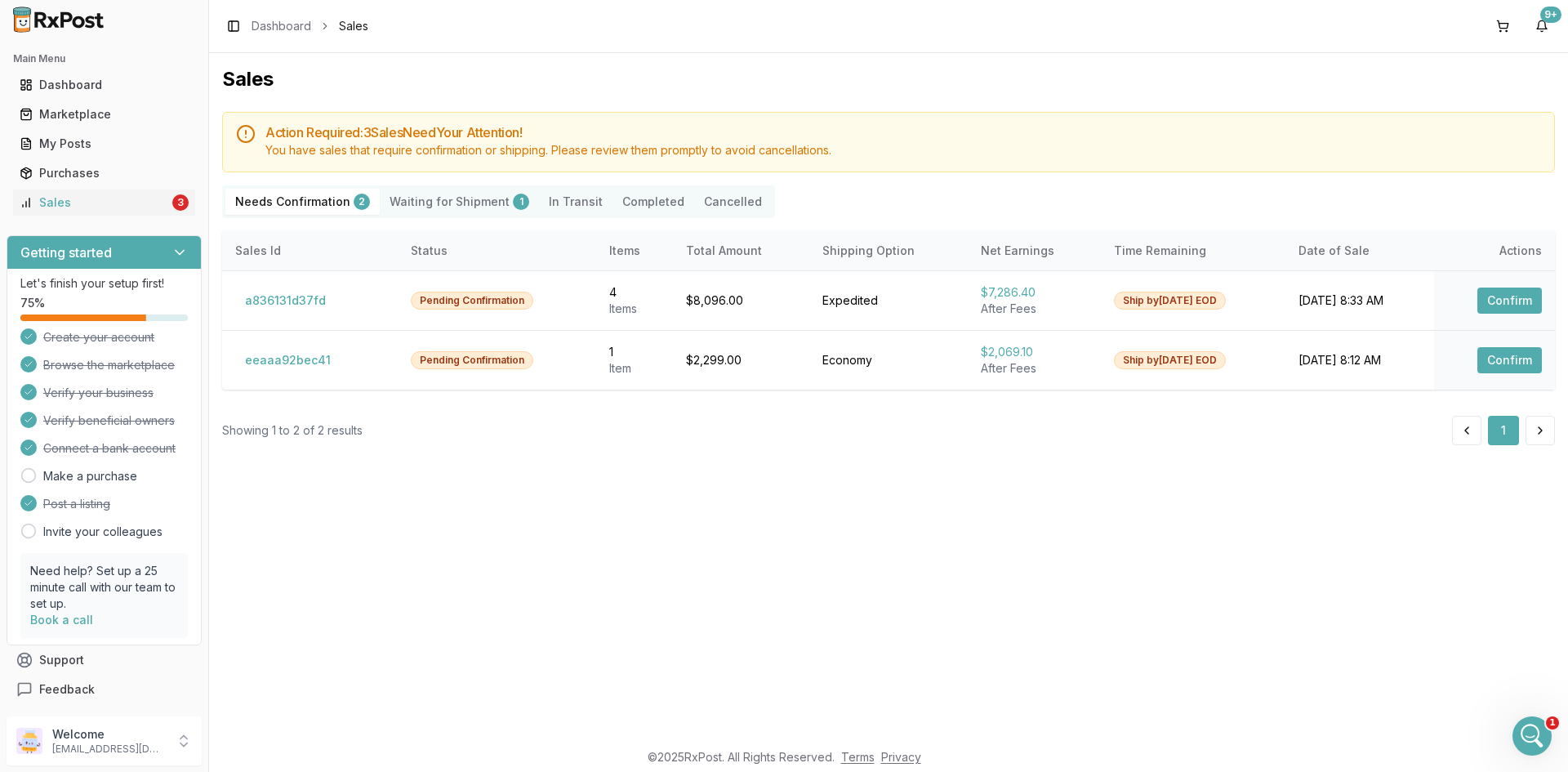
scroll to position [217, 0]
click at [1528, 362] on button "Confirm" at bounding box center [1509, 360] width 65 height 26
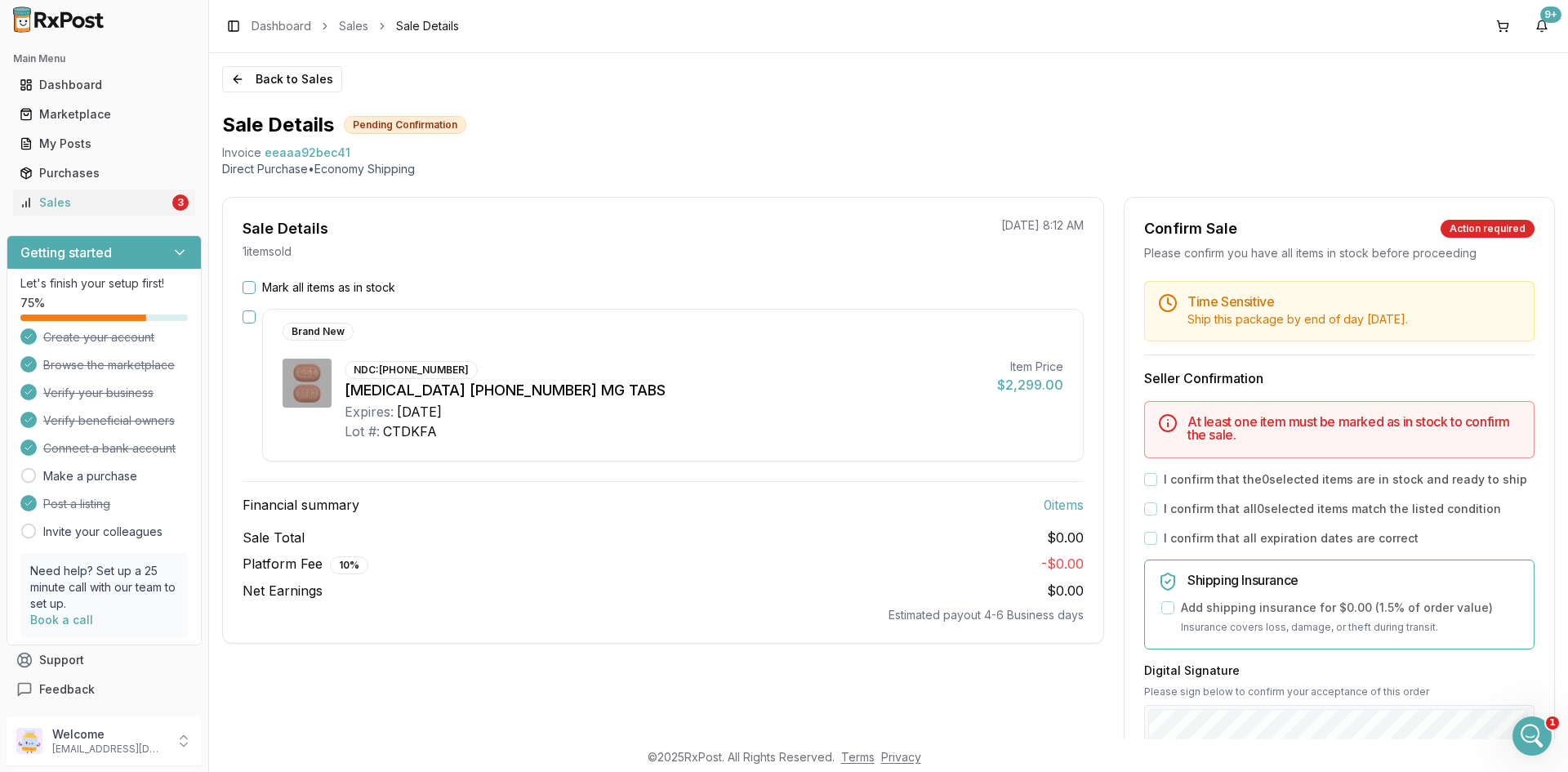
click at [311, 151] on span "eeaaa92bec41" at bounding box center [308, 152] width 86 height 16
copy span "eeaaa92bec41"
click at [1534, 734] on icon "Open Intercom Messenger" at bounding box center [1530, 733] width 27 height 27
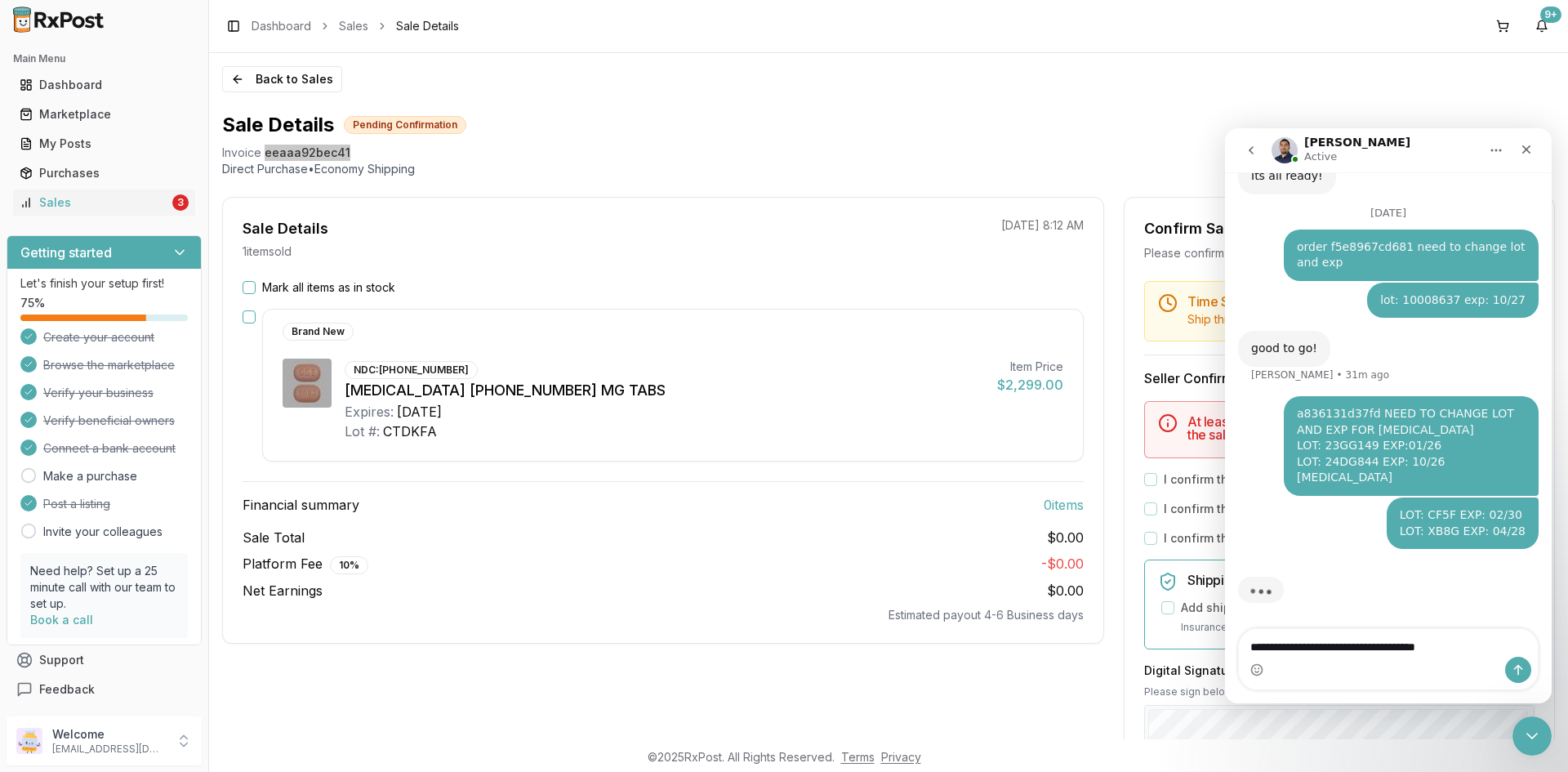
scroll to position [280, 0]
type textarea "**********"
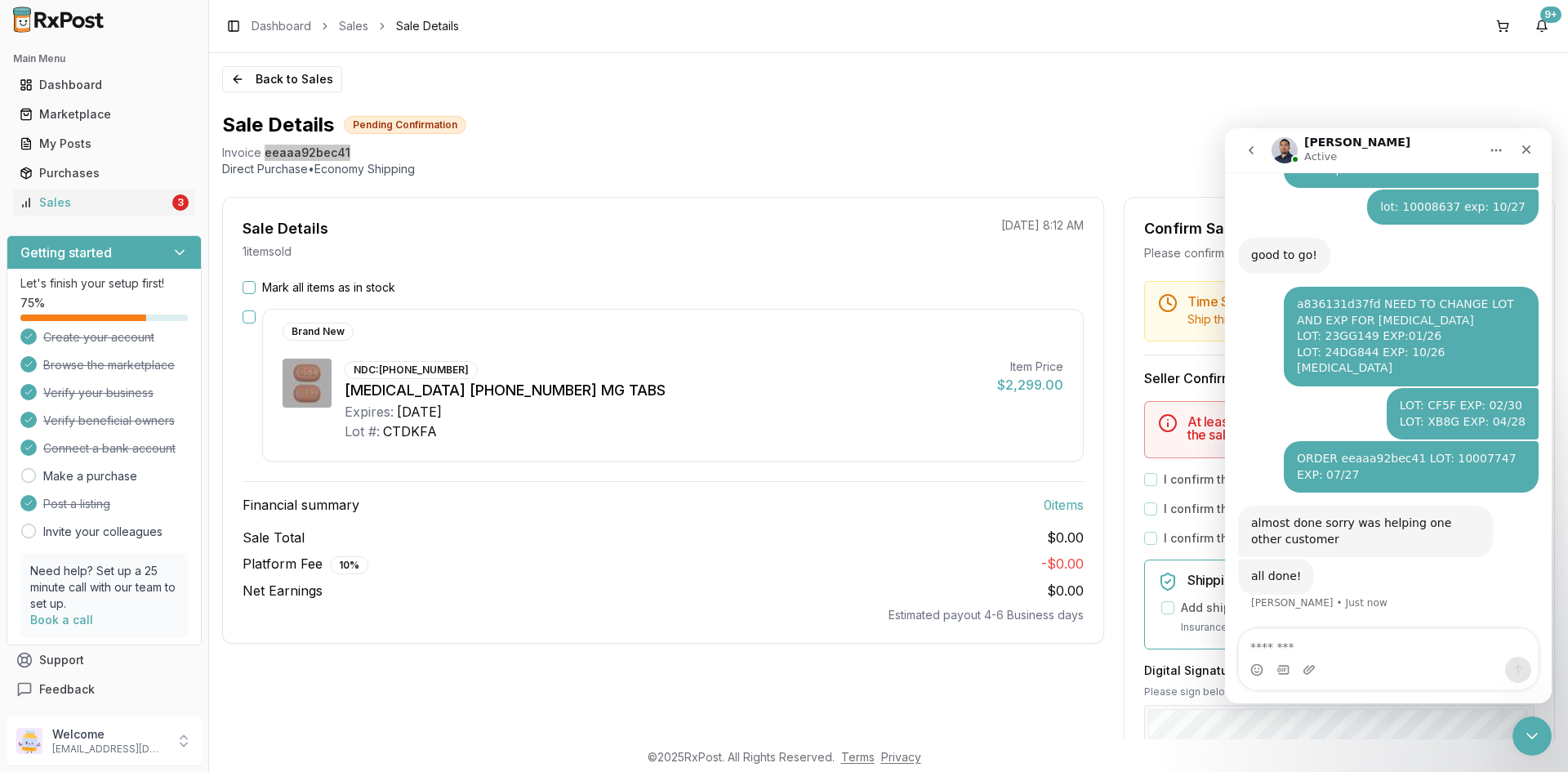
scroll to position [372, 0]
click at [152, 203] on div "Sales" at bounding box center [95, 202] width 150 height 16
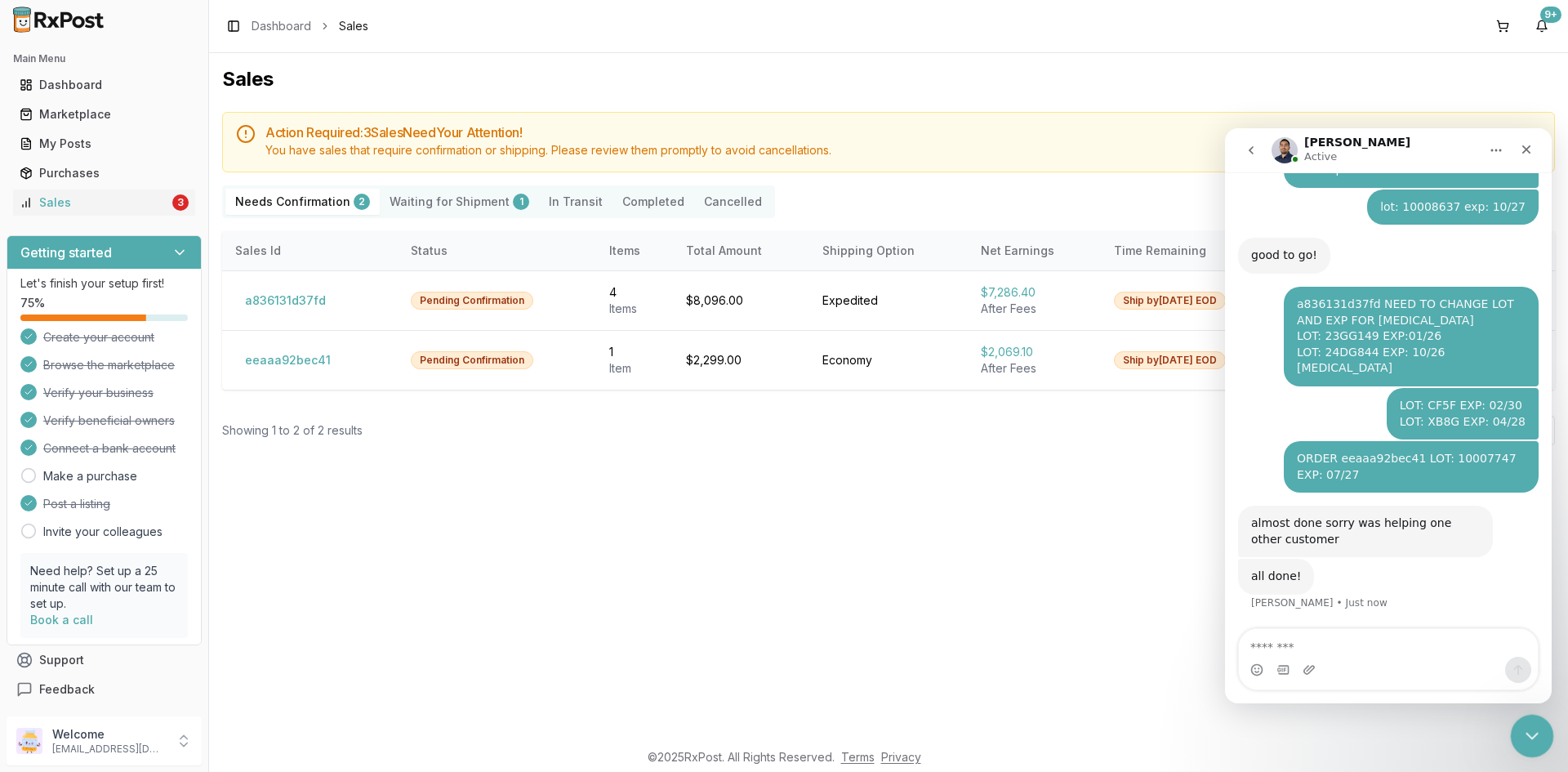
click at [1528, 740] on icon "Close Intercom Messenger" at bounding box center [1529, 733] width 20 height 20
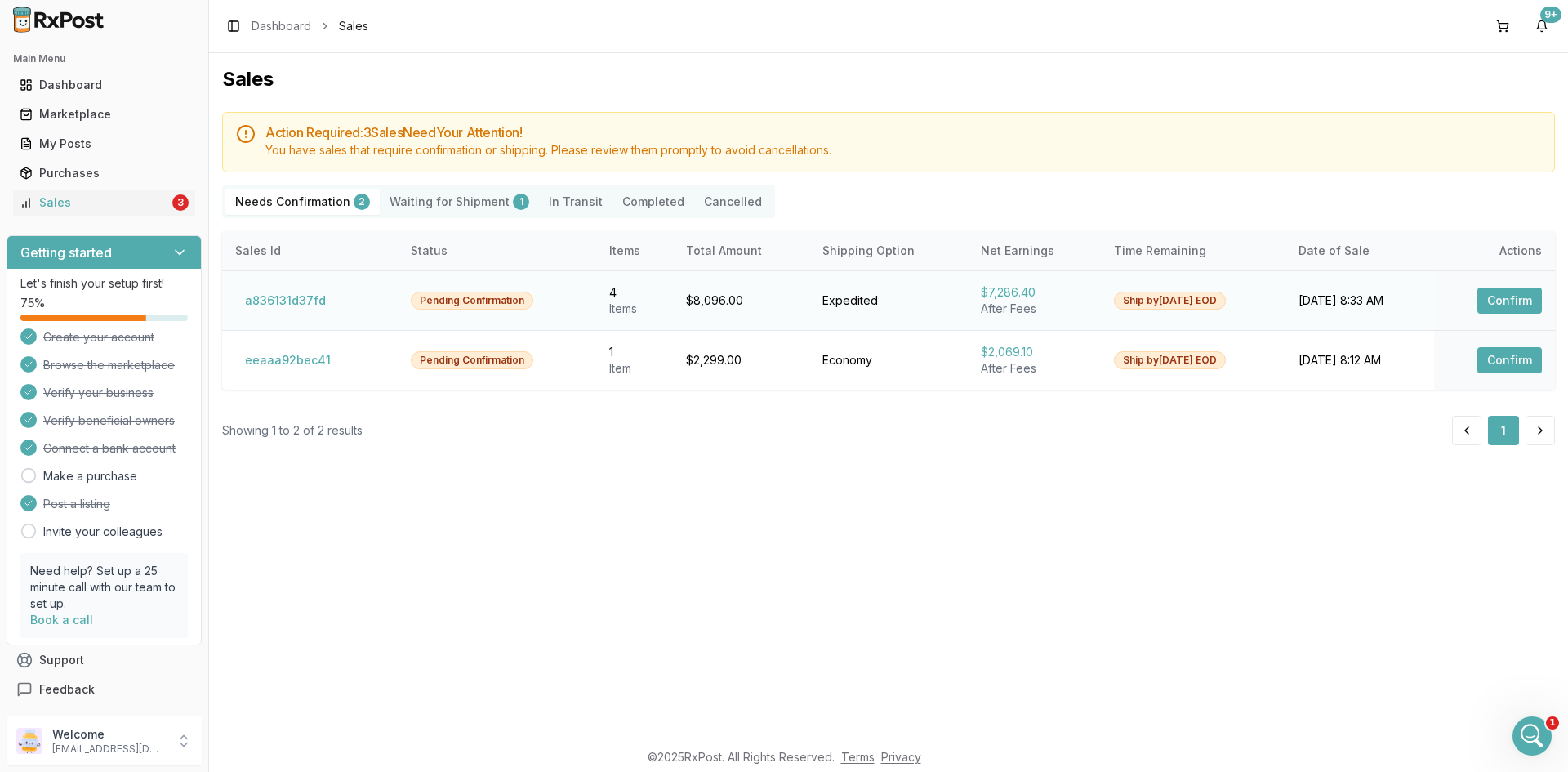
click at [1500, 296] on button "Confirm" at bounding box center [1509, 300] width 65 height 26
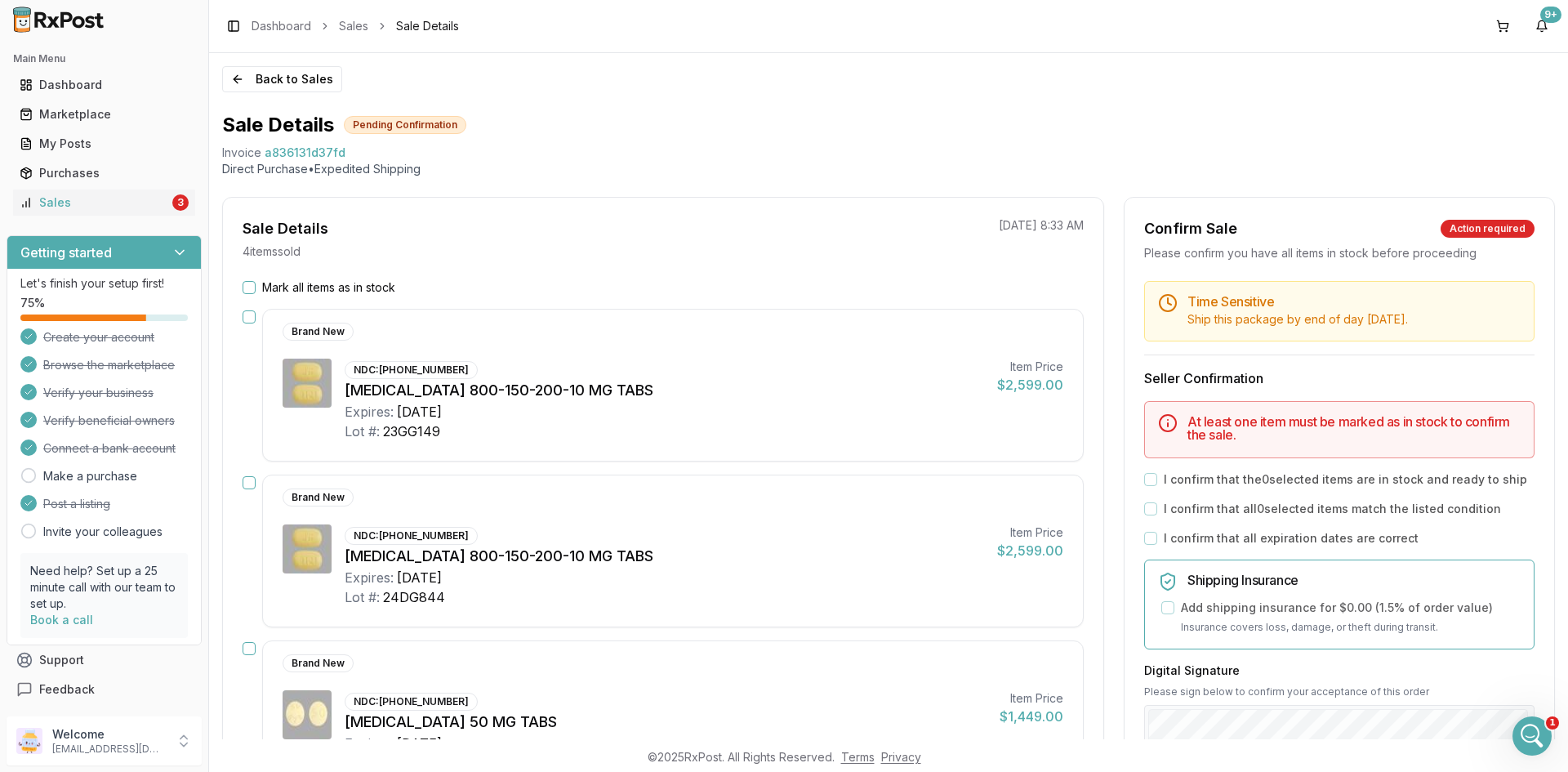
click at [244, 285] on button "Mark all items as in stock" at bounding box center [249, 287] width 13 height 13
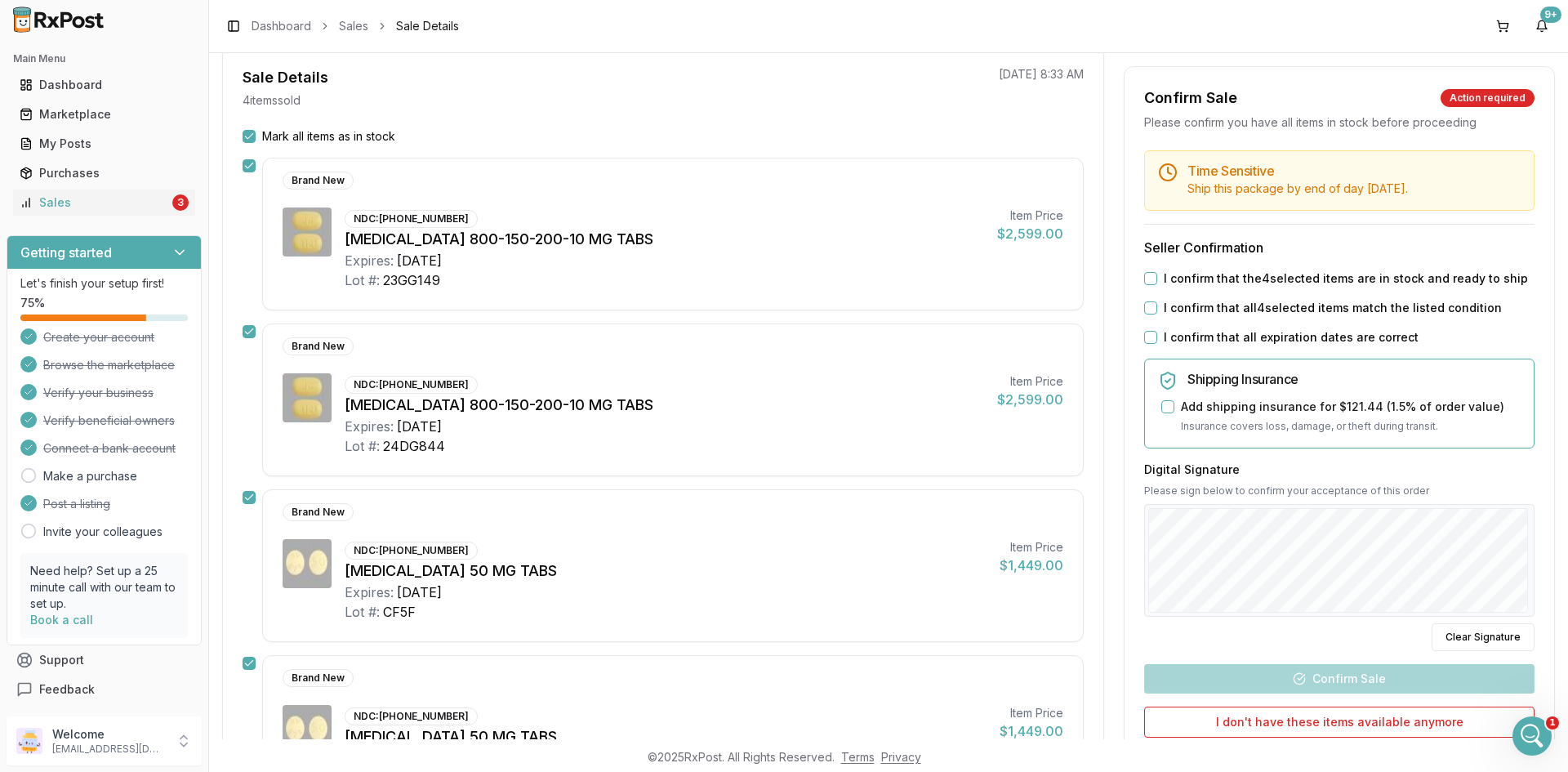
scroll to position [245, 0]
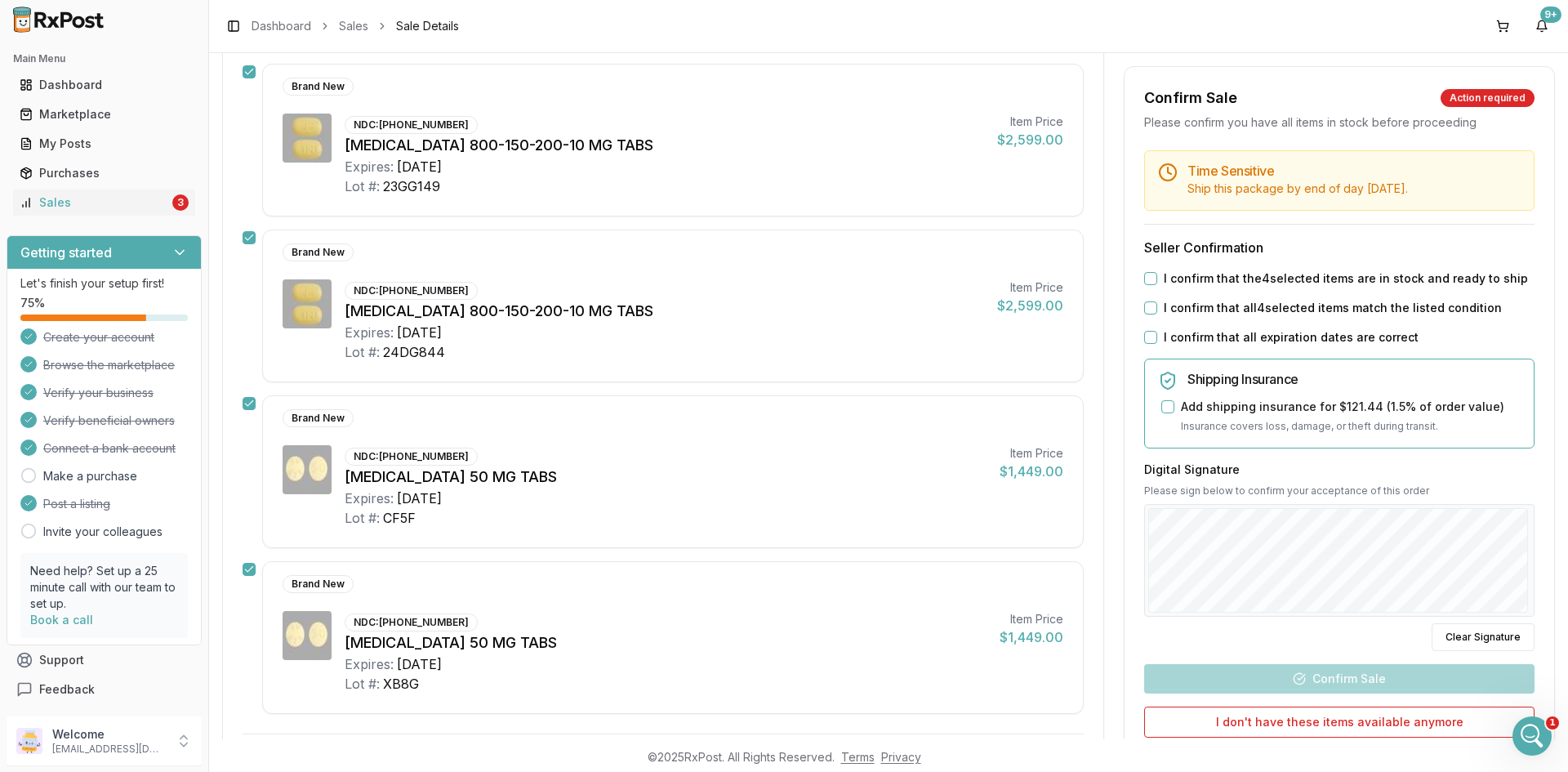
click at [1146, 281] on button "I confirm that the 4 selected items are in stock and ready to ship" at bounding box center [1151, 278] width 13 height 13
click at [1146, 307] on button "I confirm that all 4 selected items match the listed condition" at bounding box center [1151, 307] width 13 height 13
click at [1146, 336] on button "I confirm that all expiration dates are correct" at bounding box center [1151, 337] width 13 height 13
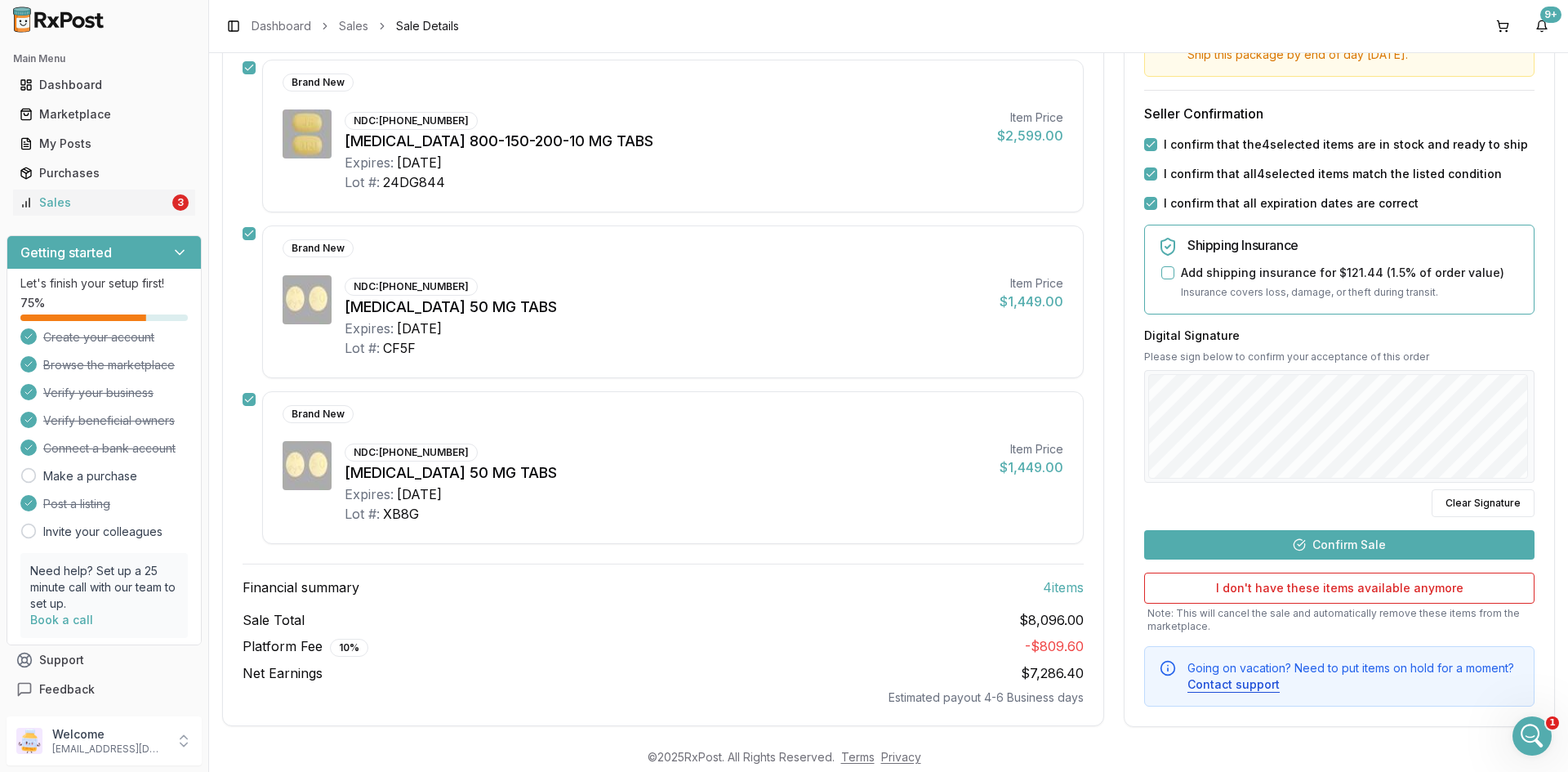
scroll to position [428, 0]
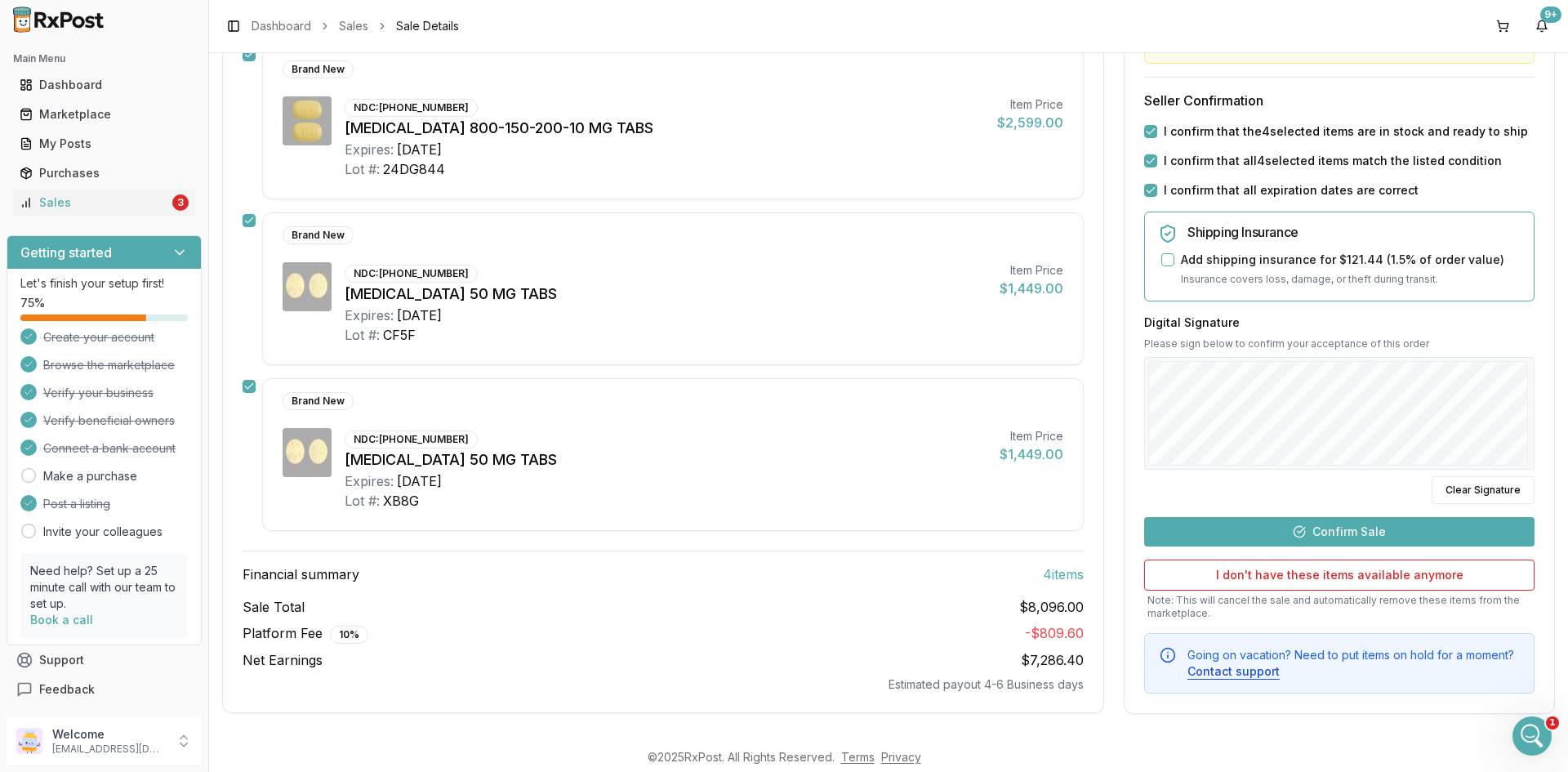
click at [1362, 530] on button "Confirm Sale" at bounding box center [1340, 531] width 391 height 29
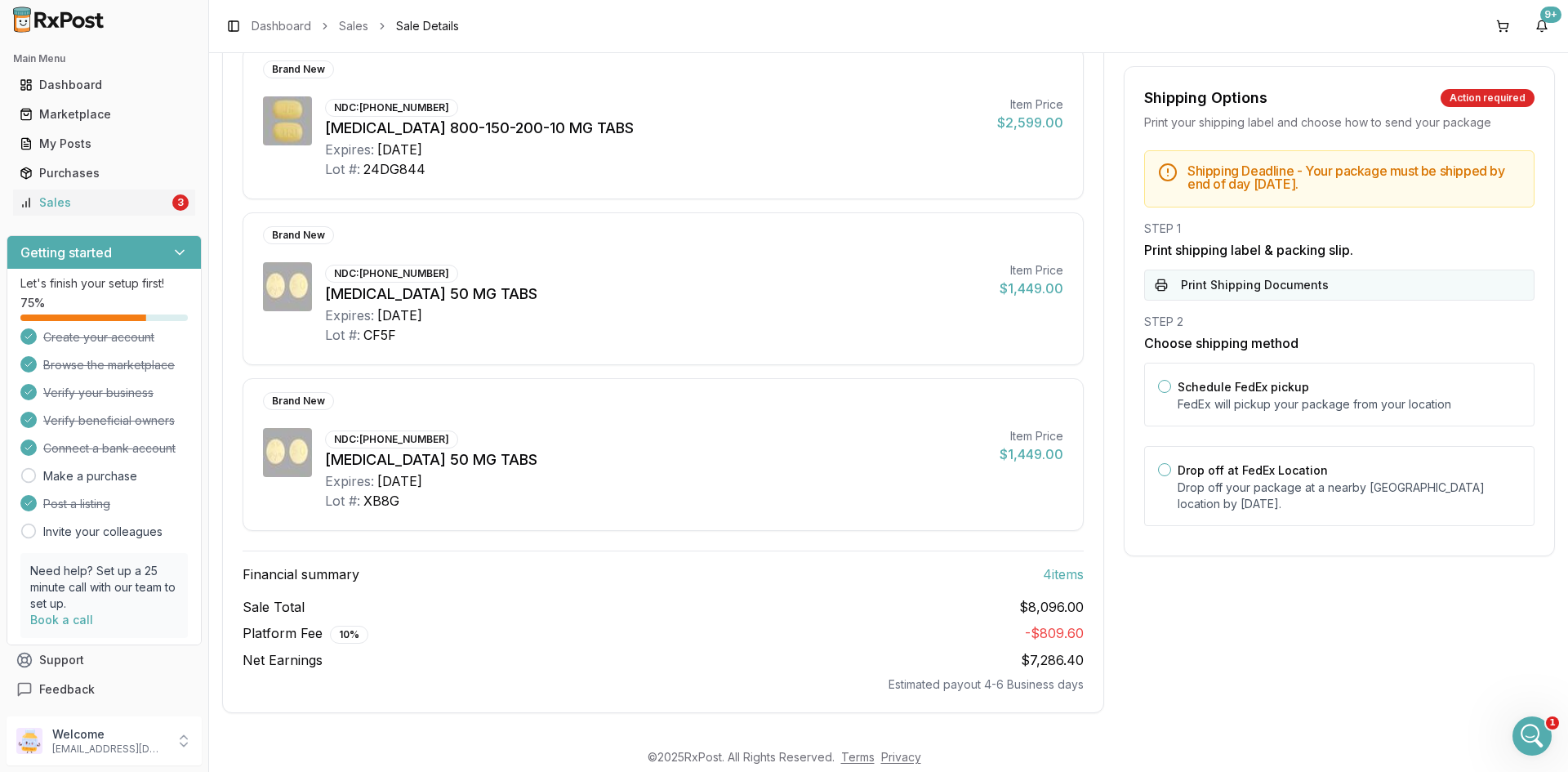
click at [1318, 284] on button "Print Shipping Documents" at bounding box center [1340, 285] width 391 height 31
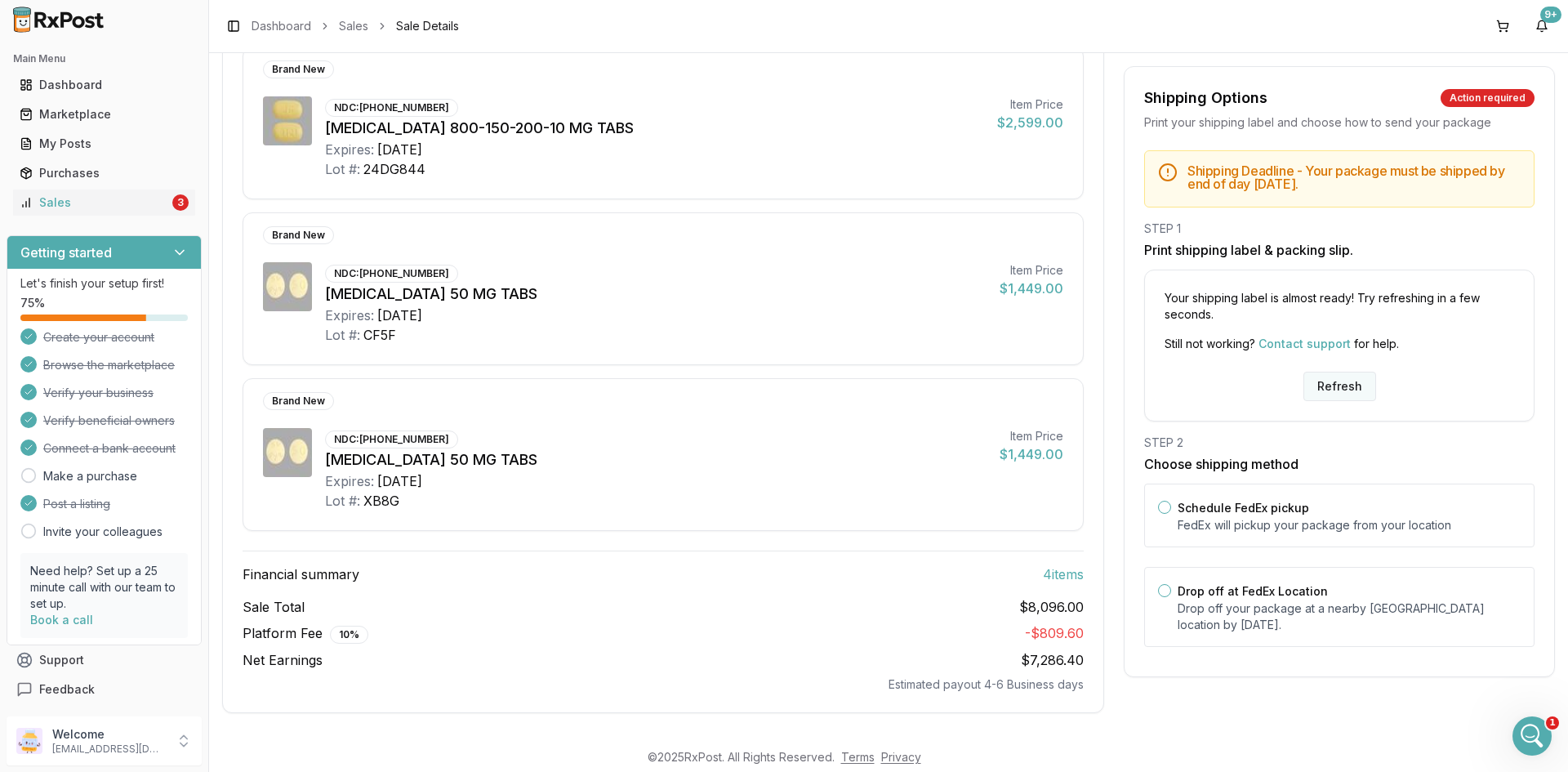
click at [1322, 380] on button "Refresh" at bounding box center [1340, 386] width 72 height 29
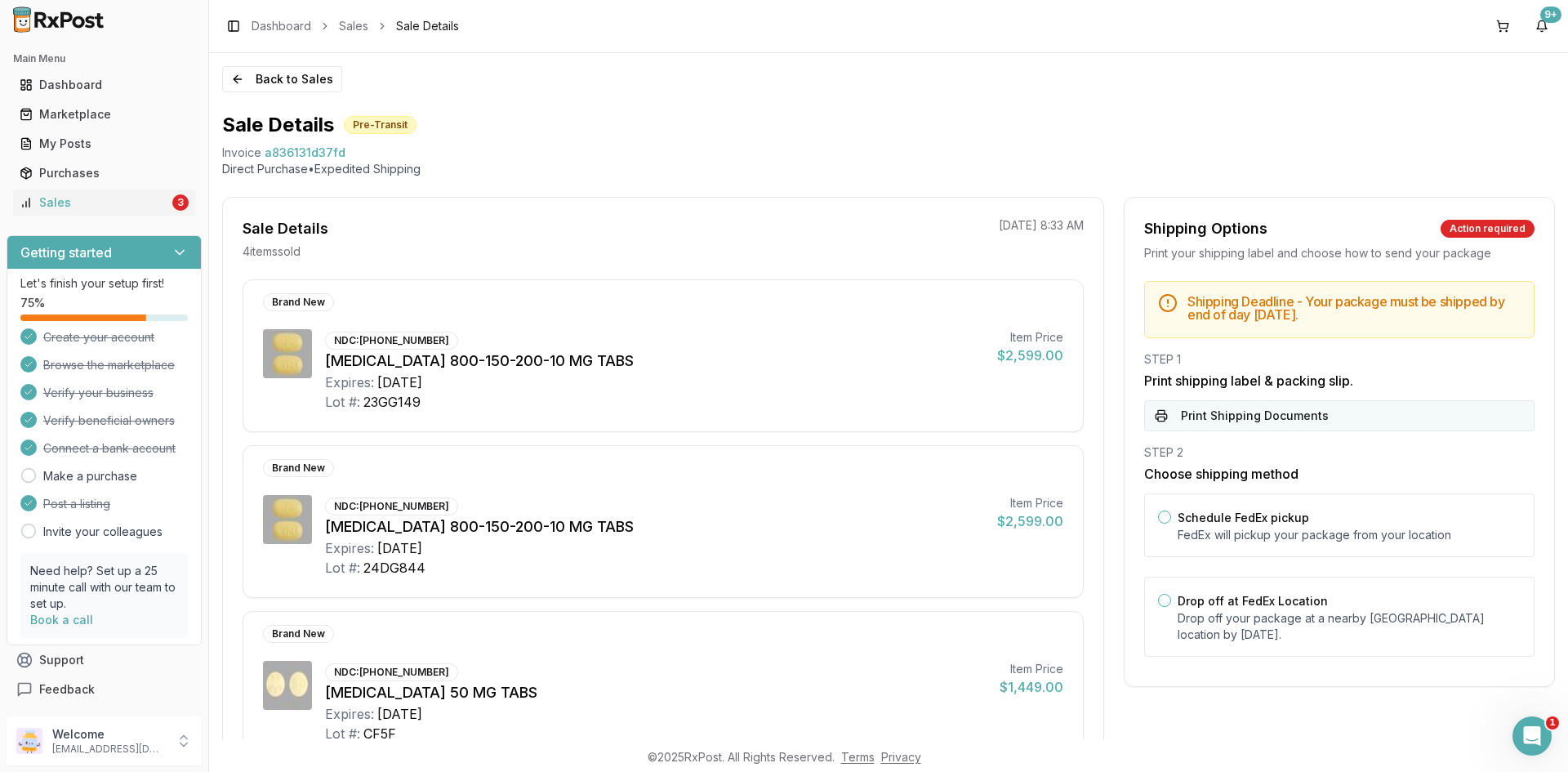
click at [1362, 416] on button "Print Shipping Documents" at bounding box center [1340, 416] width 391 height 31
click at [56, 207] on div "Sales" at bounding box center [95, 202] width 150 height 16
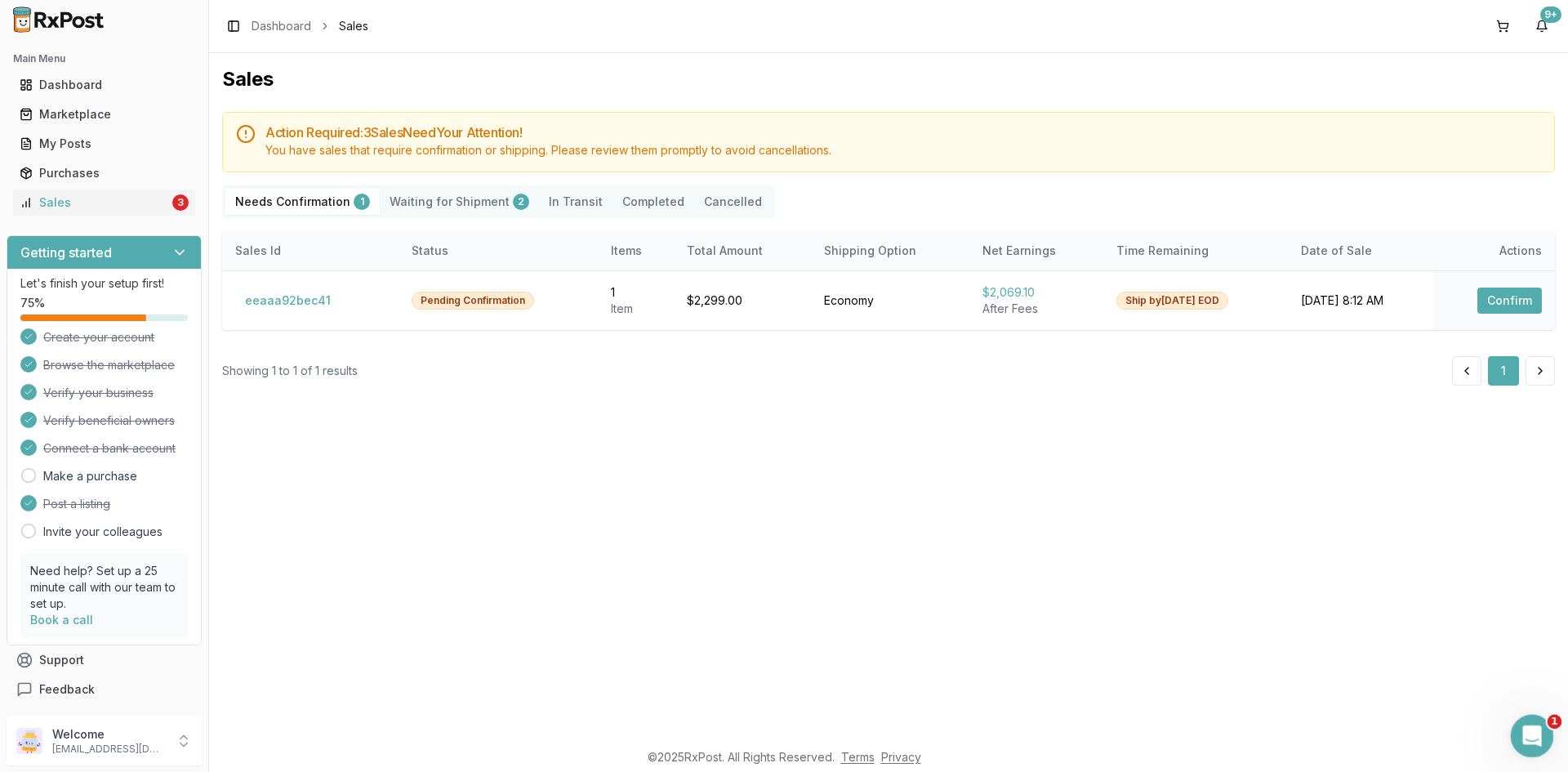
click at [1522, 729] on icon "Open Intercom Messenger" at bounding box center [1530, 733] width 27 height 27
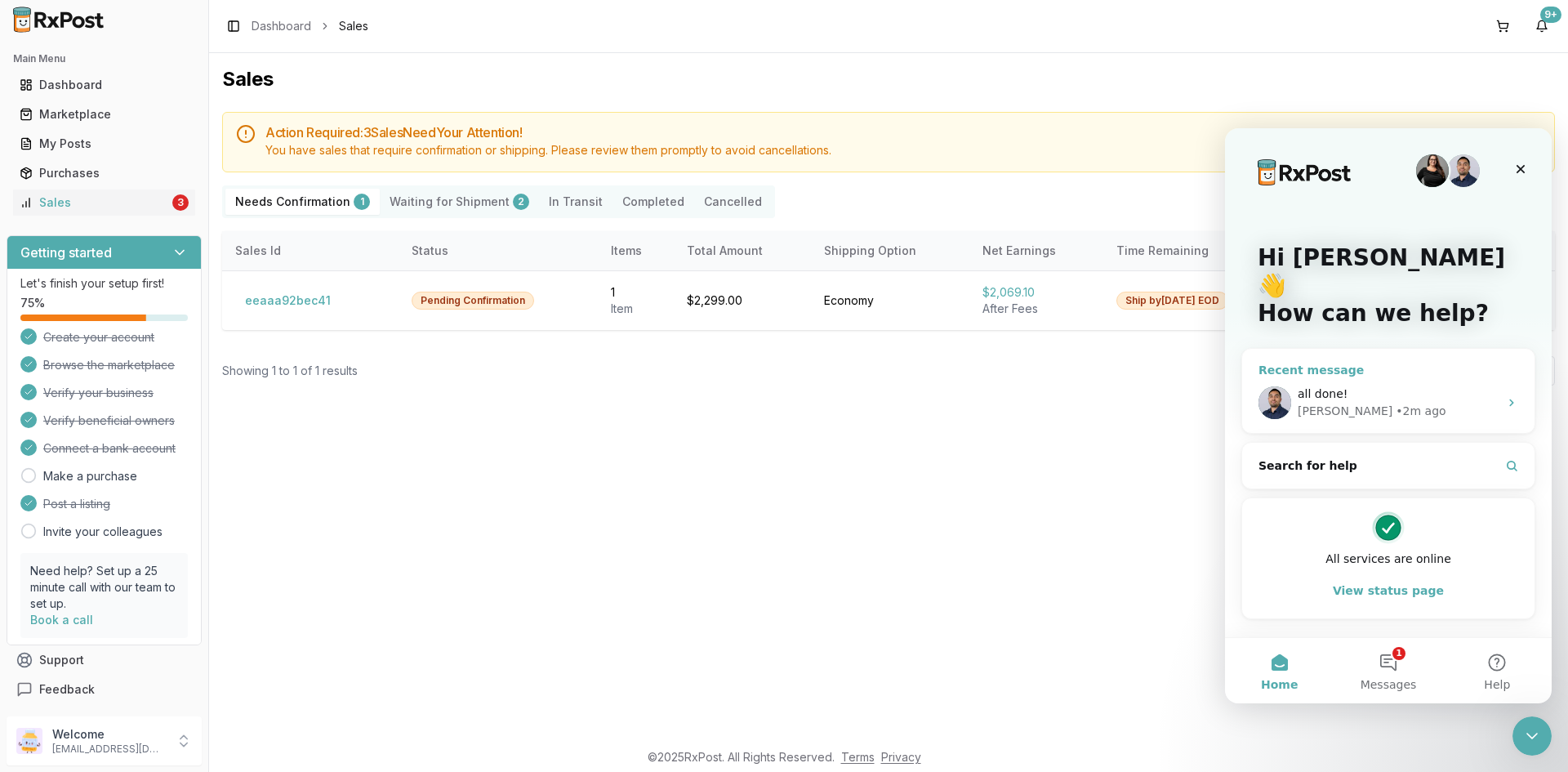
click at [1494, 386] on div "all done!" at bounding box center [1398, 394] width 201 height 17
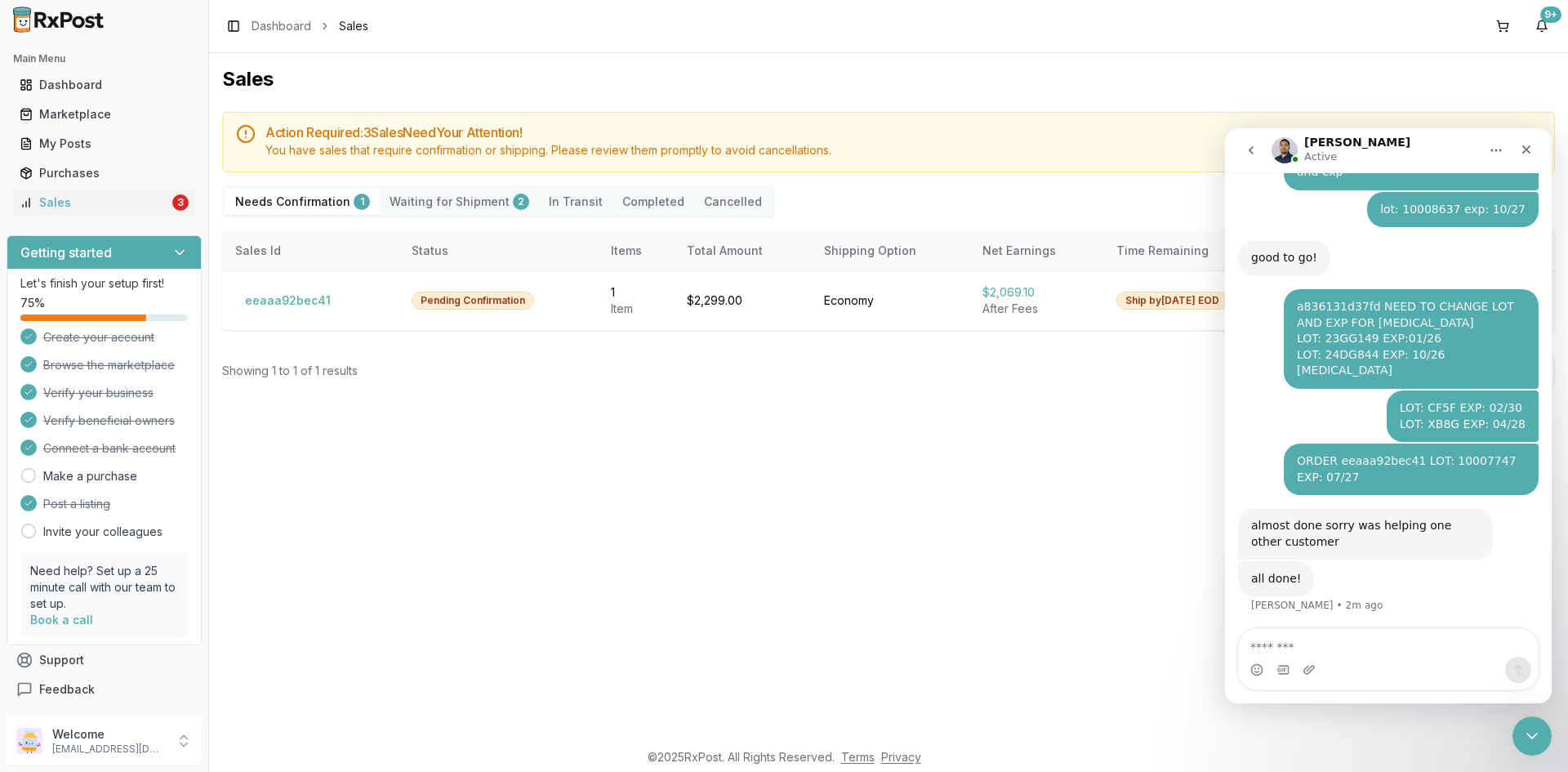
scroll to position [372, 0]
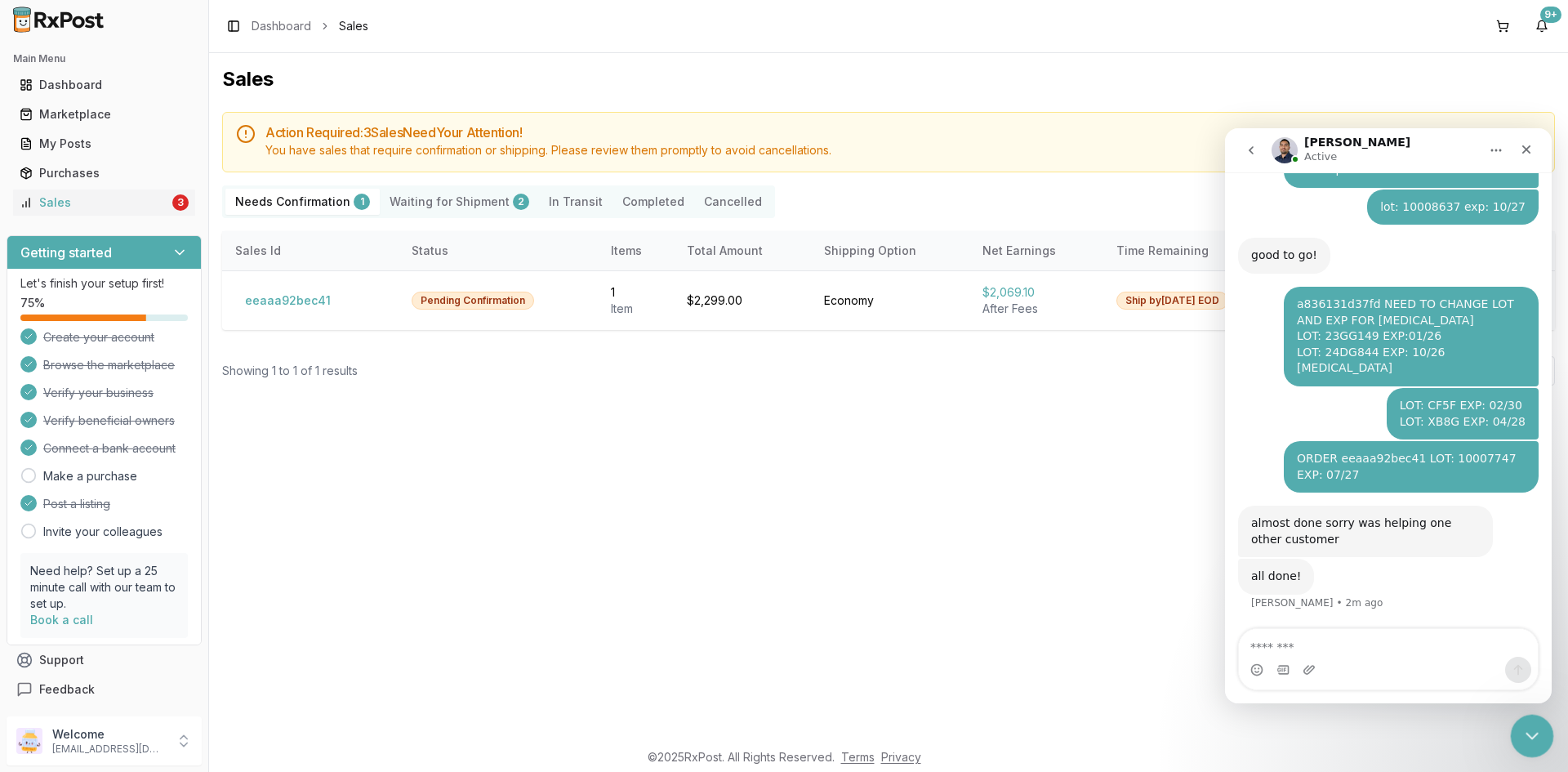
click at [1540, 734] on div "Close Intercom Messenger" at bounding box center [1530, 734] width 40 height 40
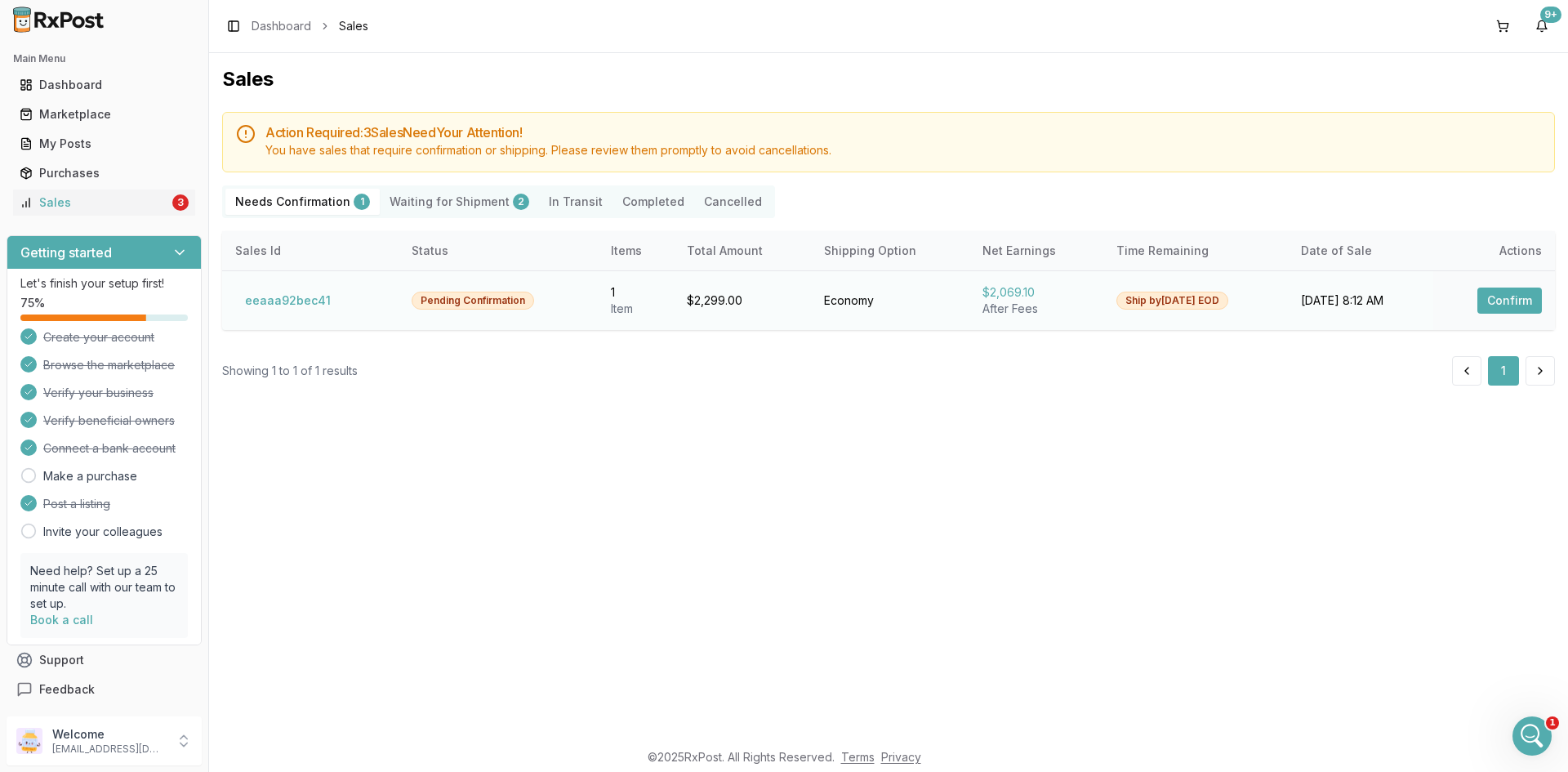
click at [1506, 296] on button "Confirm" at bounding box center [1509, 300] width 65 height 26
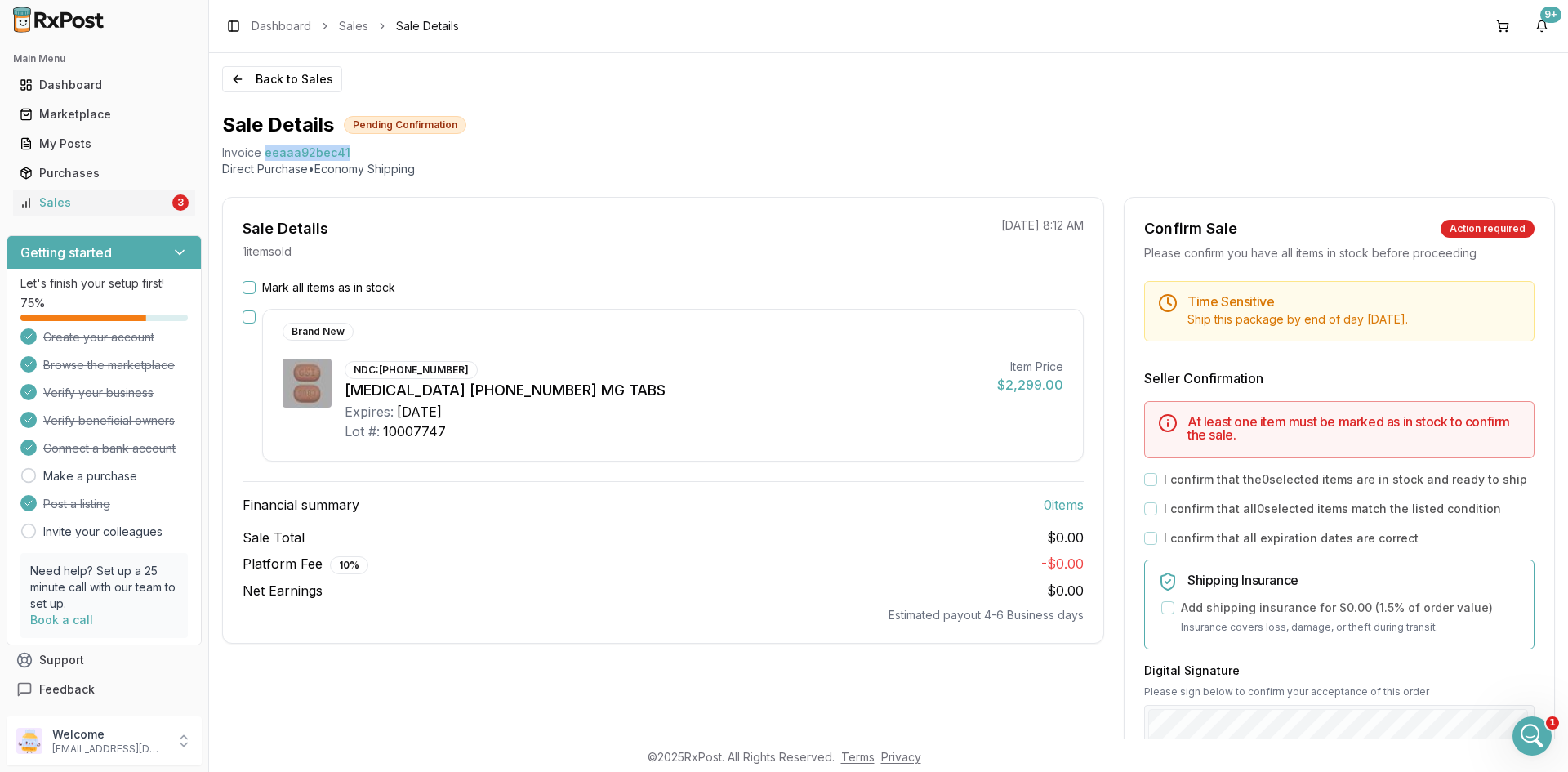
drag, startPoint x: 354, startPoint y: 146, endPoint x: 265, endPoint y: 154, distance: 89.4
click at [265, 154] on div "Invoice eeaaa92bec41" at bounding box center [888, 152] width 1333 height 16
copy span "eeaaa92bec41"
click at [1536, 736] on icon "Open Intercom Messenger" at bounding box center [1530, 733] width 27 height 27
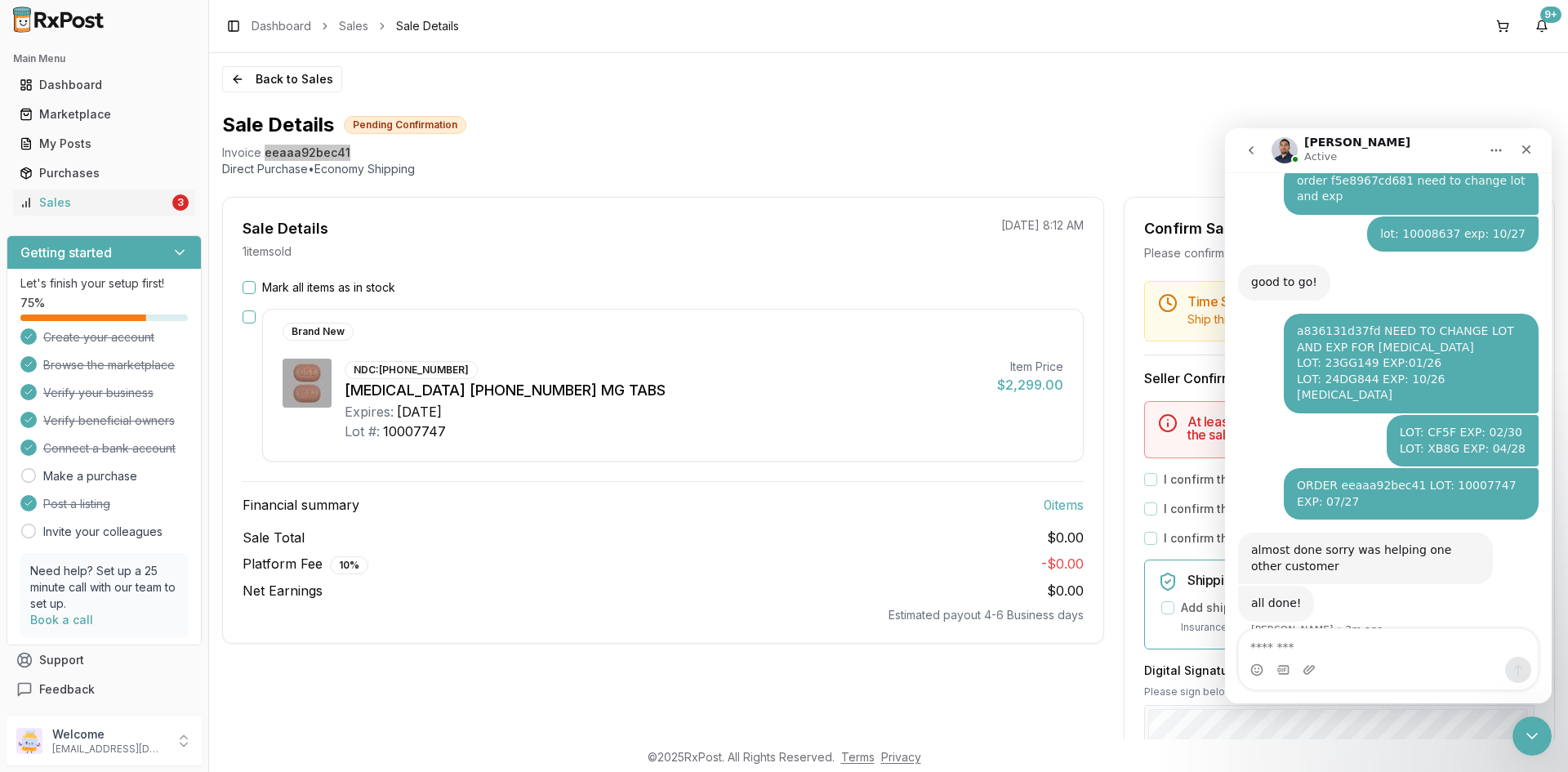
scroll to position [372, 0]
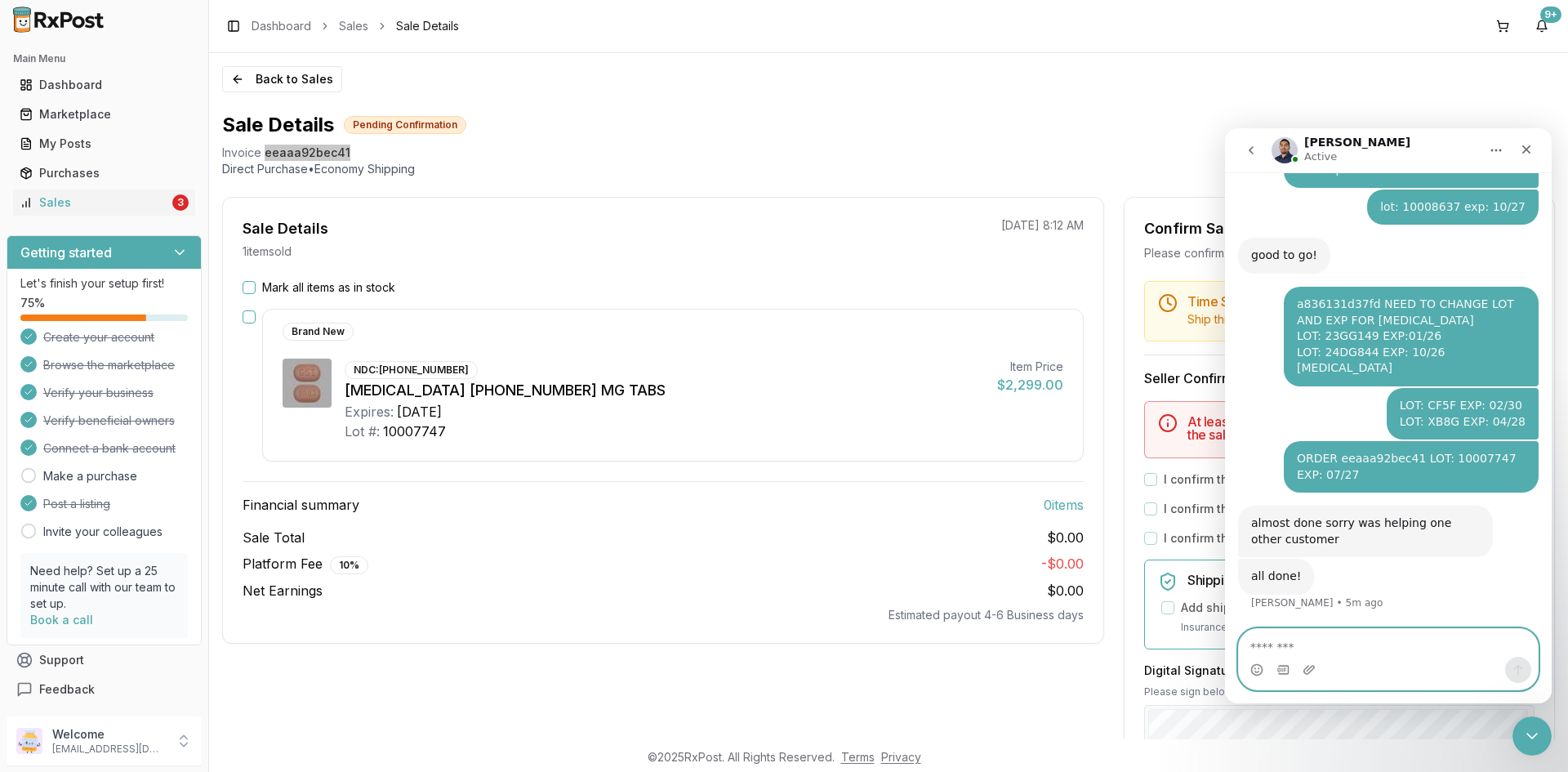
click at [1269, 644] on textarea "Message…" at bounding box center [1388, 643] width 299 height 28
paste textarea "**********"
drag, startPoint x: 1460, startPoint y: 643, endPoint x: 1227, endPoint y: 637, distance: 233.1
click at [1235, 640] on div "**********" at bounding box center [1389, 659] width 327 height 62
type textarea "******"
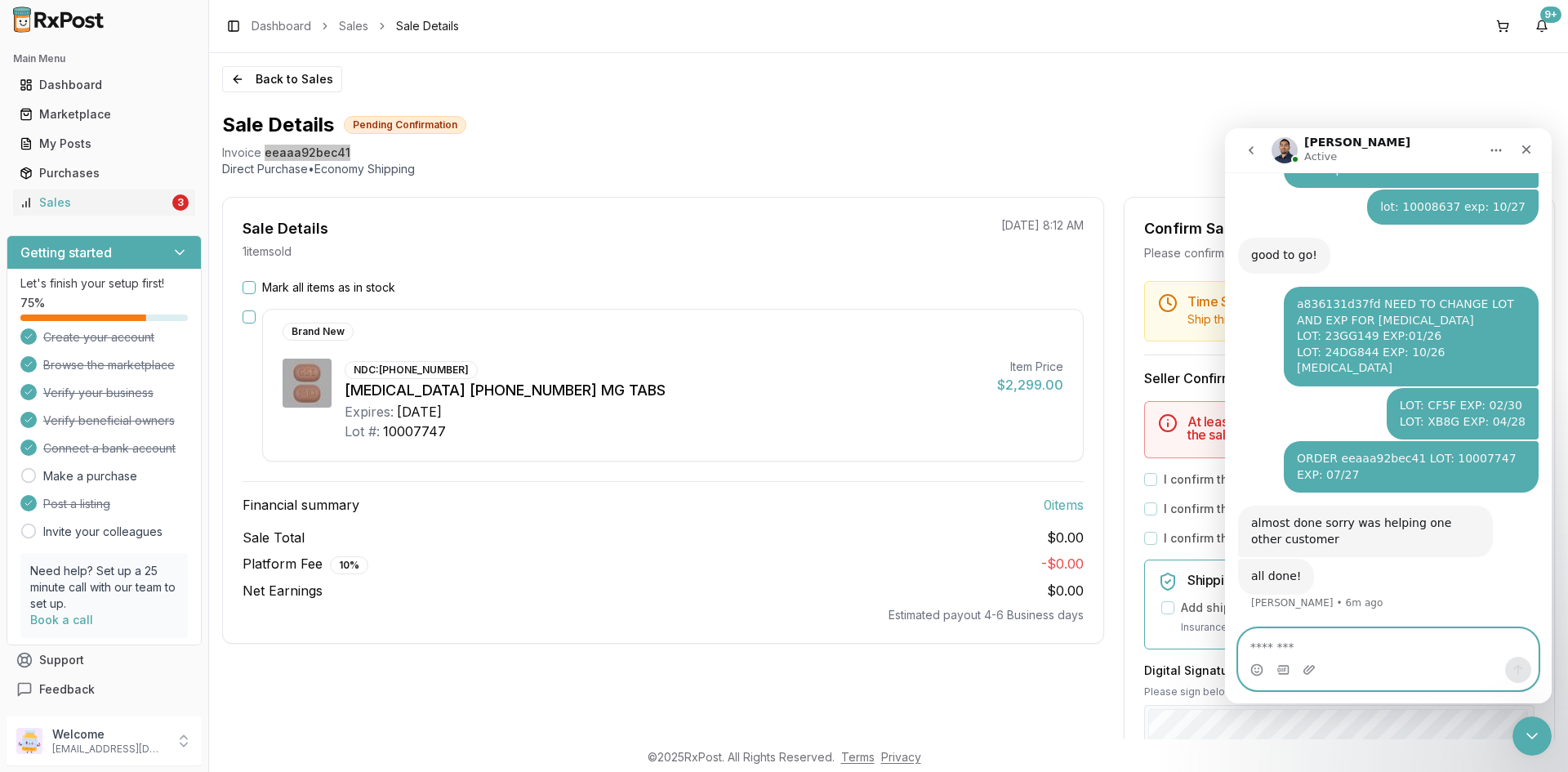
scroll to position [421, 0]
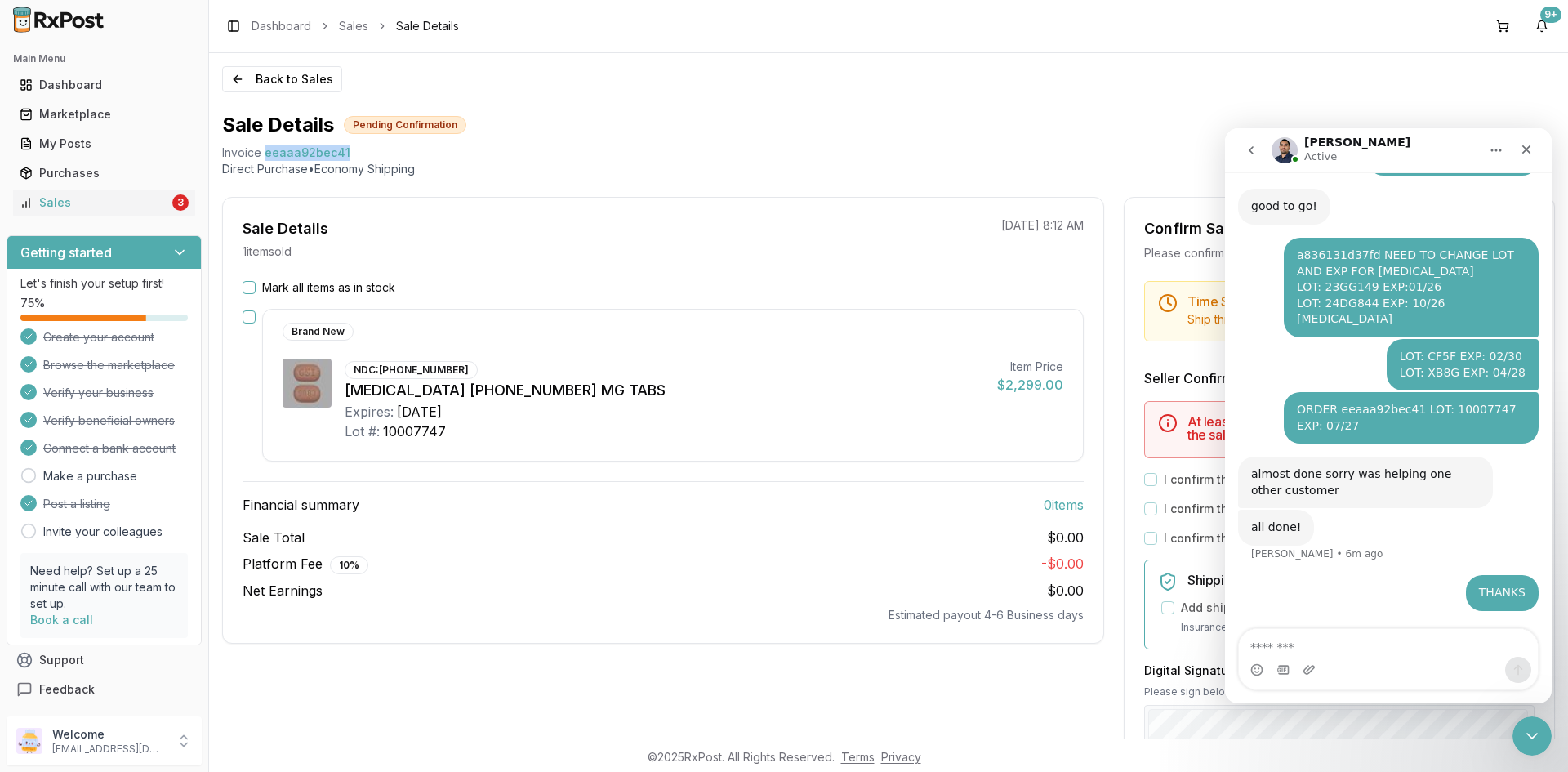
click at [247, 283] on button "Mark all items as in stock" at bounding box center [249, 287] width 13 height 13
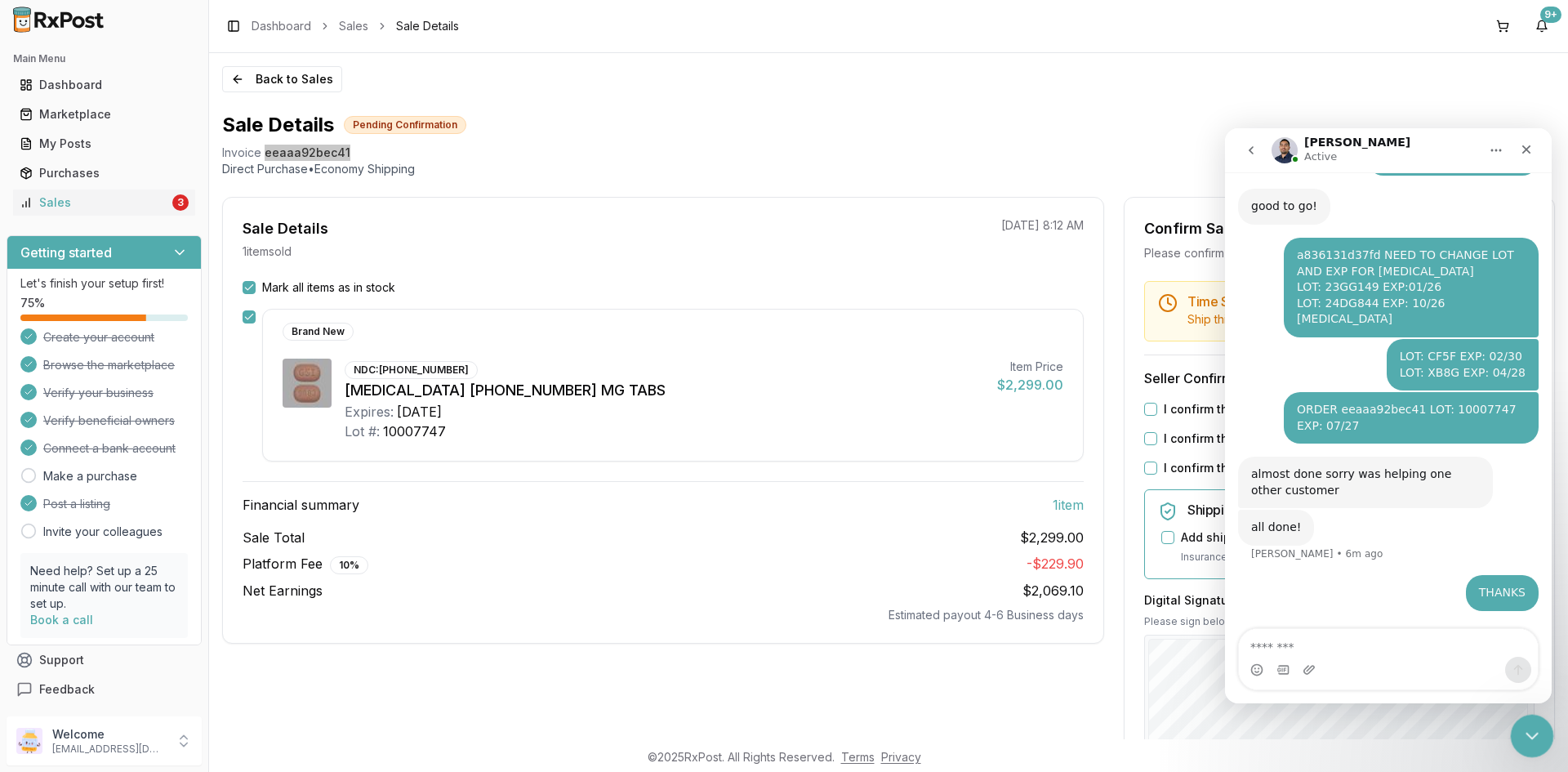
click at [1534, 720] on div "Close Intercom Messenger" at bounding box center [1530, 734] width 40 height 40
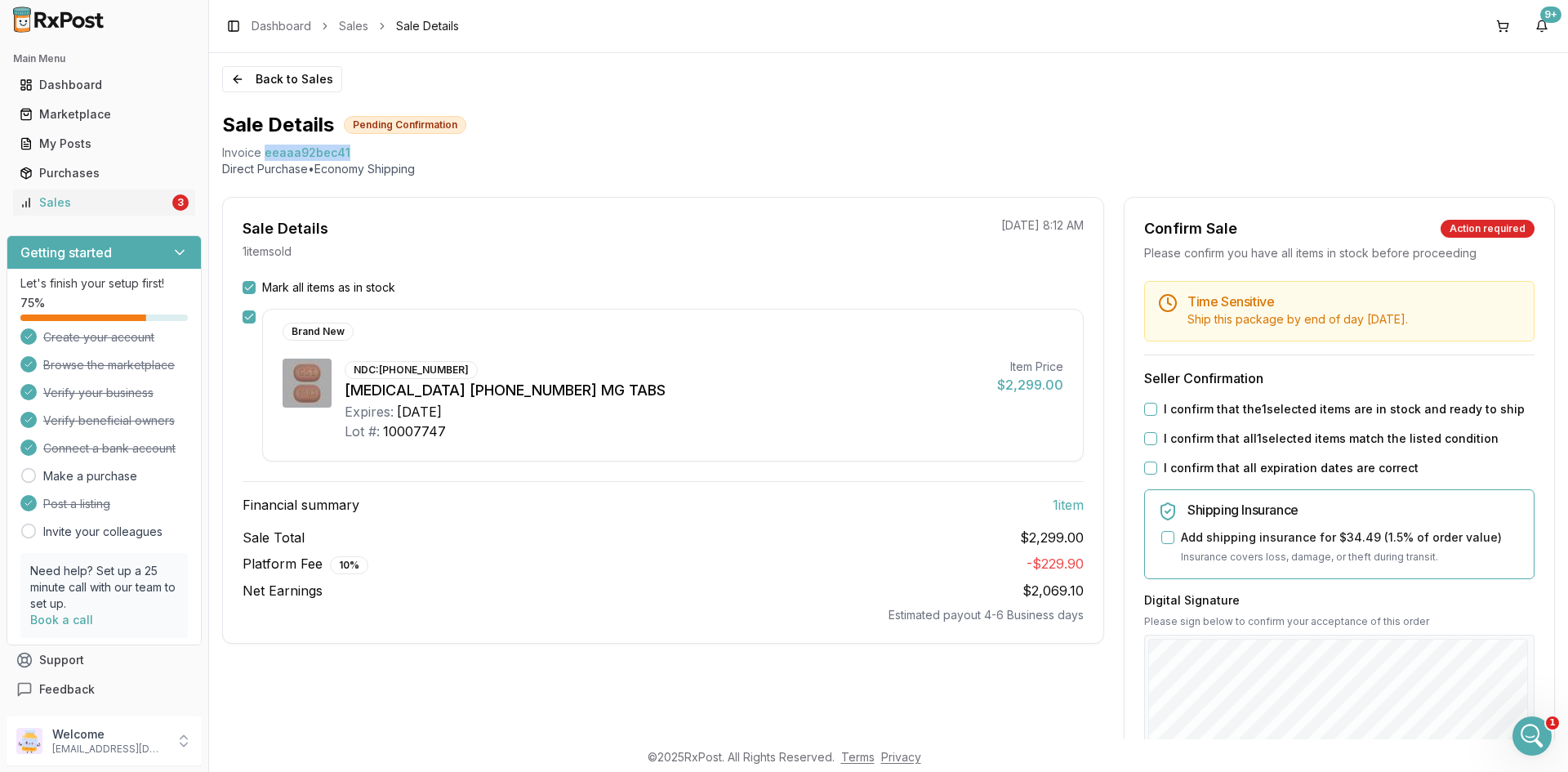
click at [1151, 410] on button "I confirm that the 1 selected items are in stock and ready to ship" at bounding box center [1151, 409] width 13 height 13
click at [1149, 438] on button "I confirm that all 1 selected items match the listed condition" at bounding box center [1151, 438] width 13 height 13
click at [1147, 467] on button "I confirm that all expiration dates are correct" at bounding box center [1151, 467] width 13 height 13
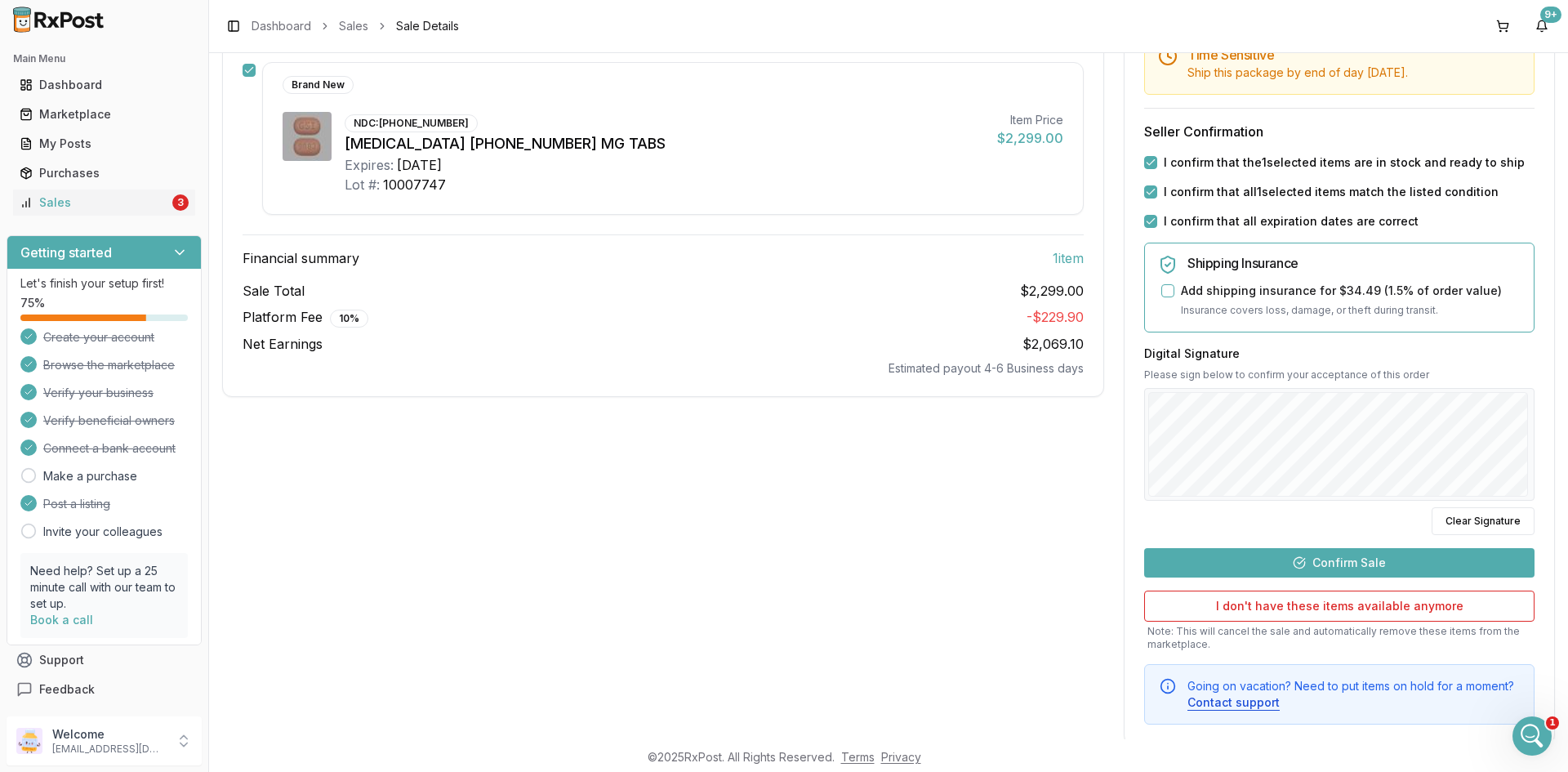
scroll to position [279, 0]
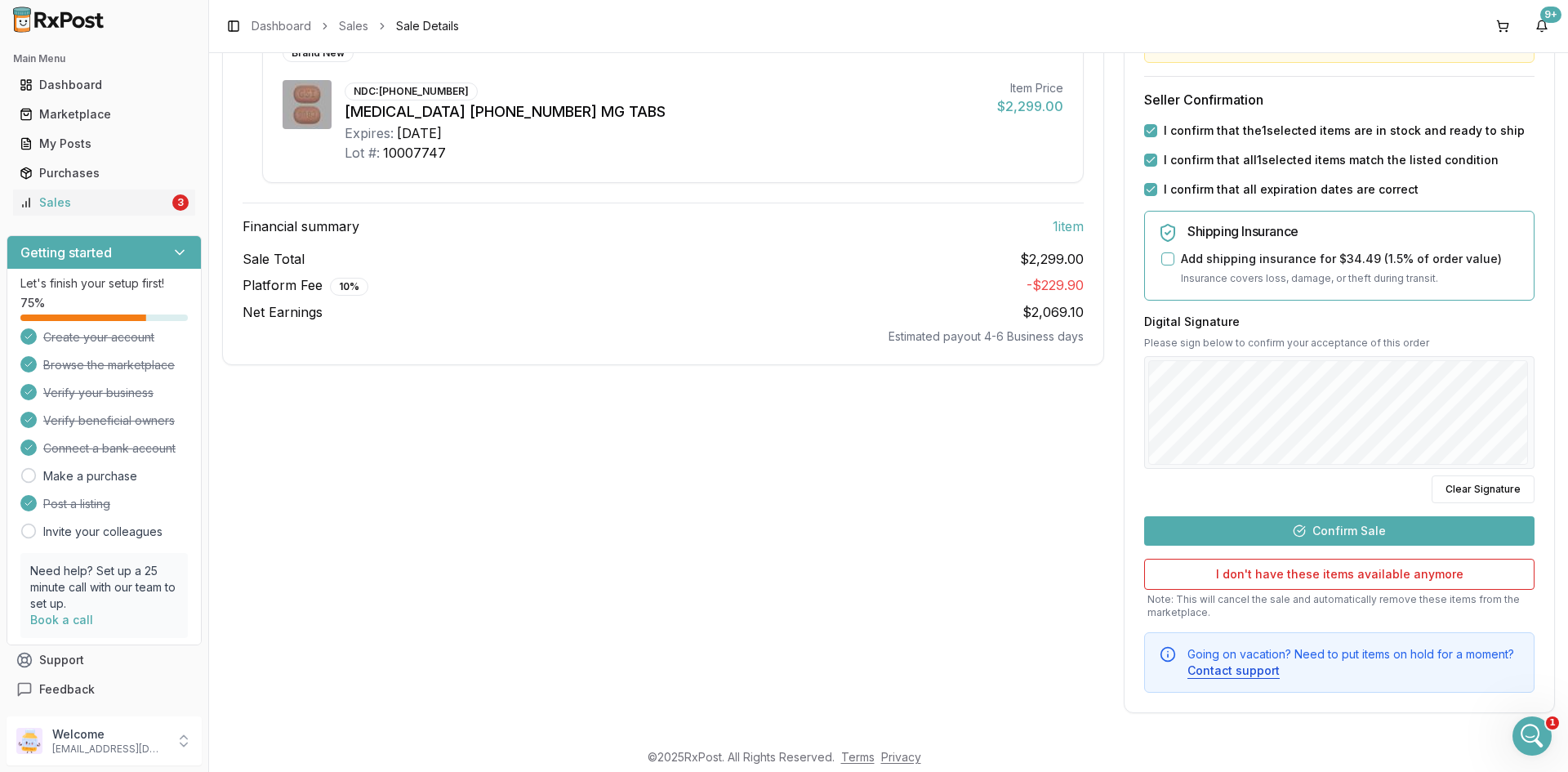
click at [1364, 530] on button "Confirm Sale" at bounding box center [1340, 531] width 391 height 29
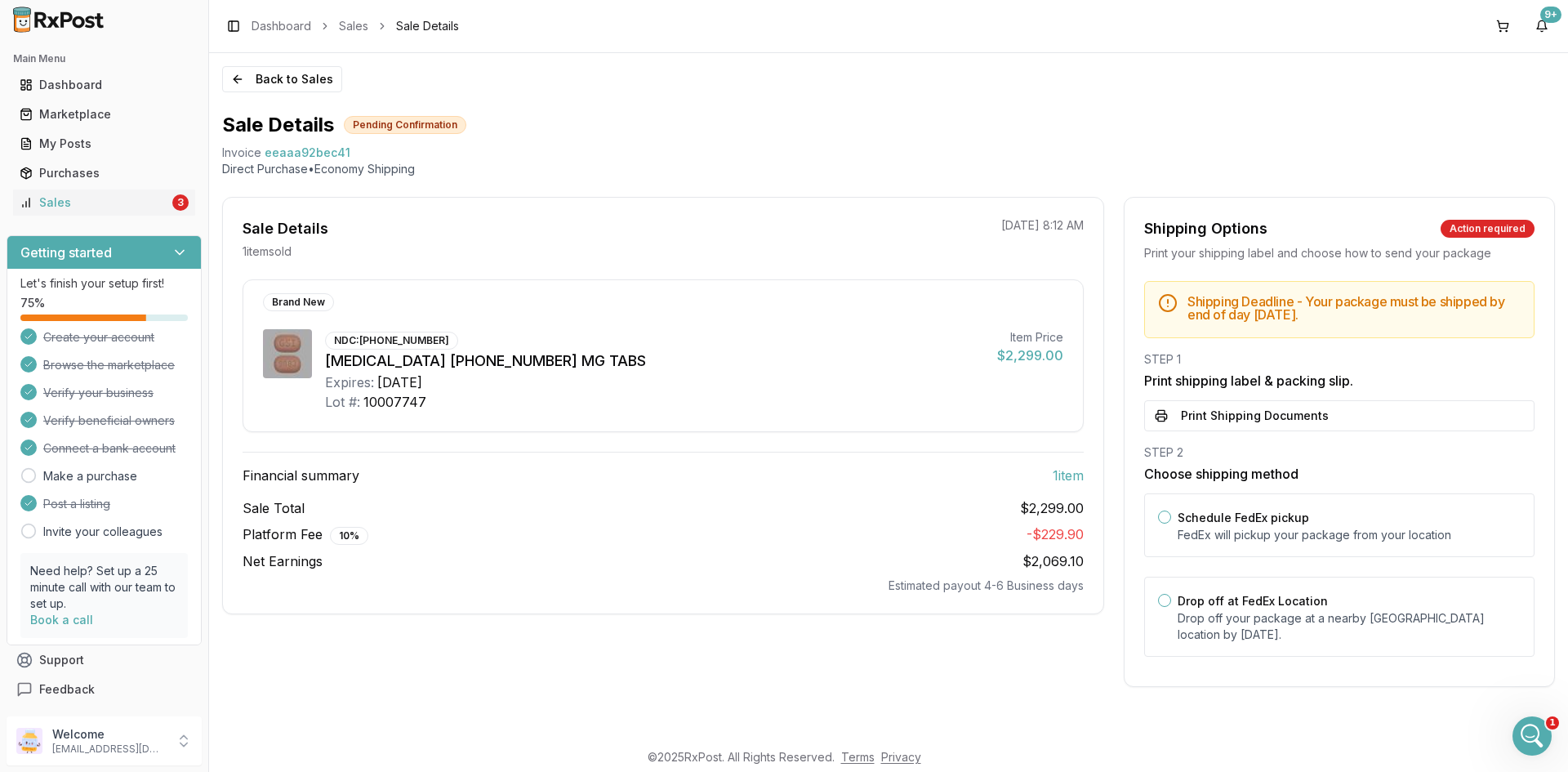
scroll to position [0, 0]
click at [1281, 422] on button "Print Shipping Documents" at bounding box center [1340, 416] width 391 height 31
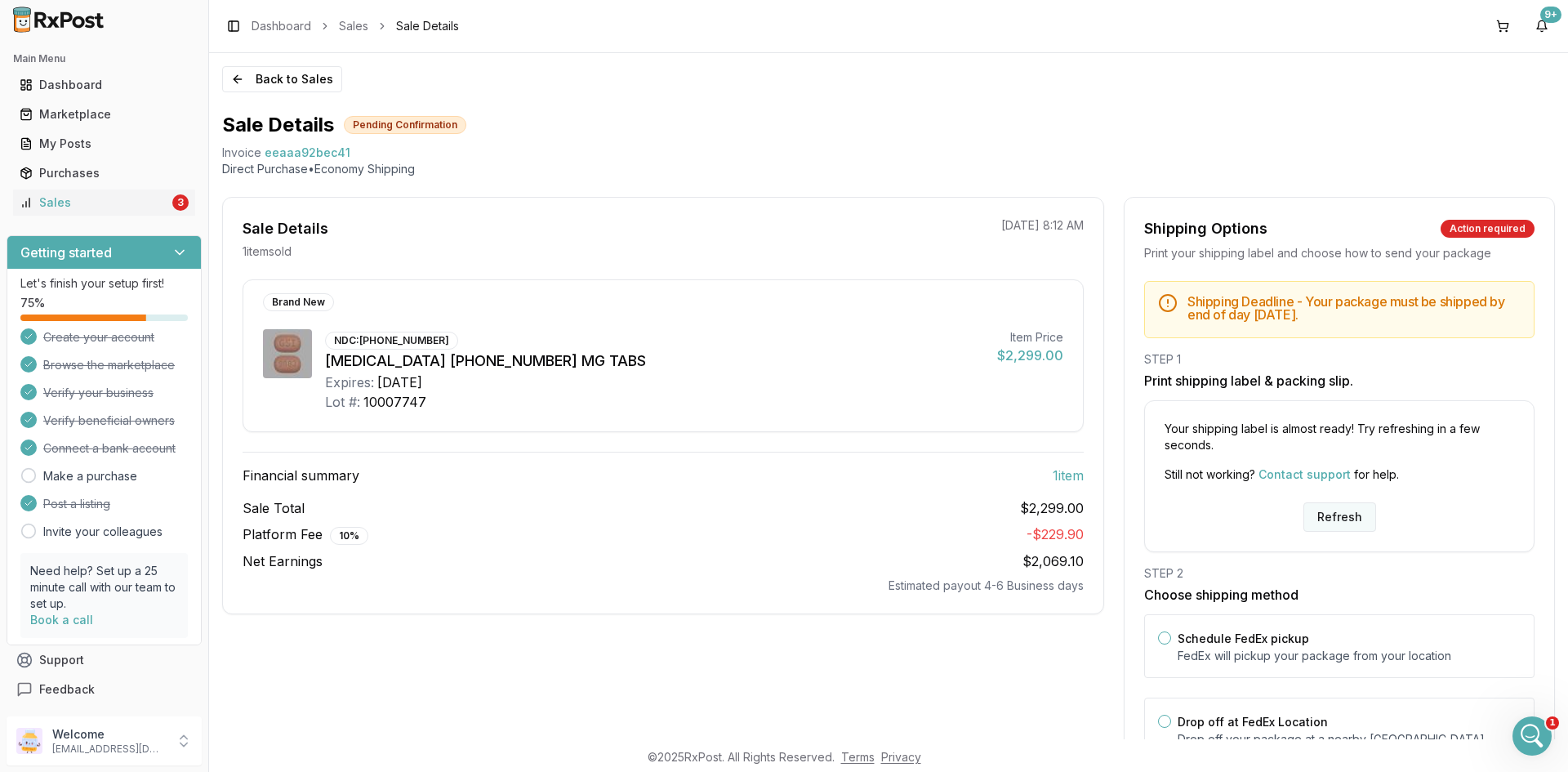
click at [1341, 506] on button "Refresh" at bounding box center [1340, 517] width 72 height 29
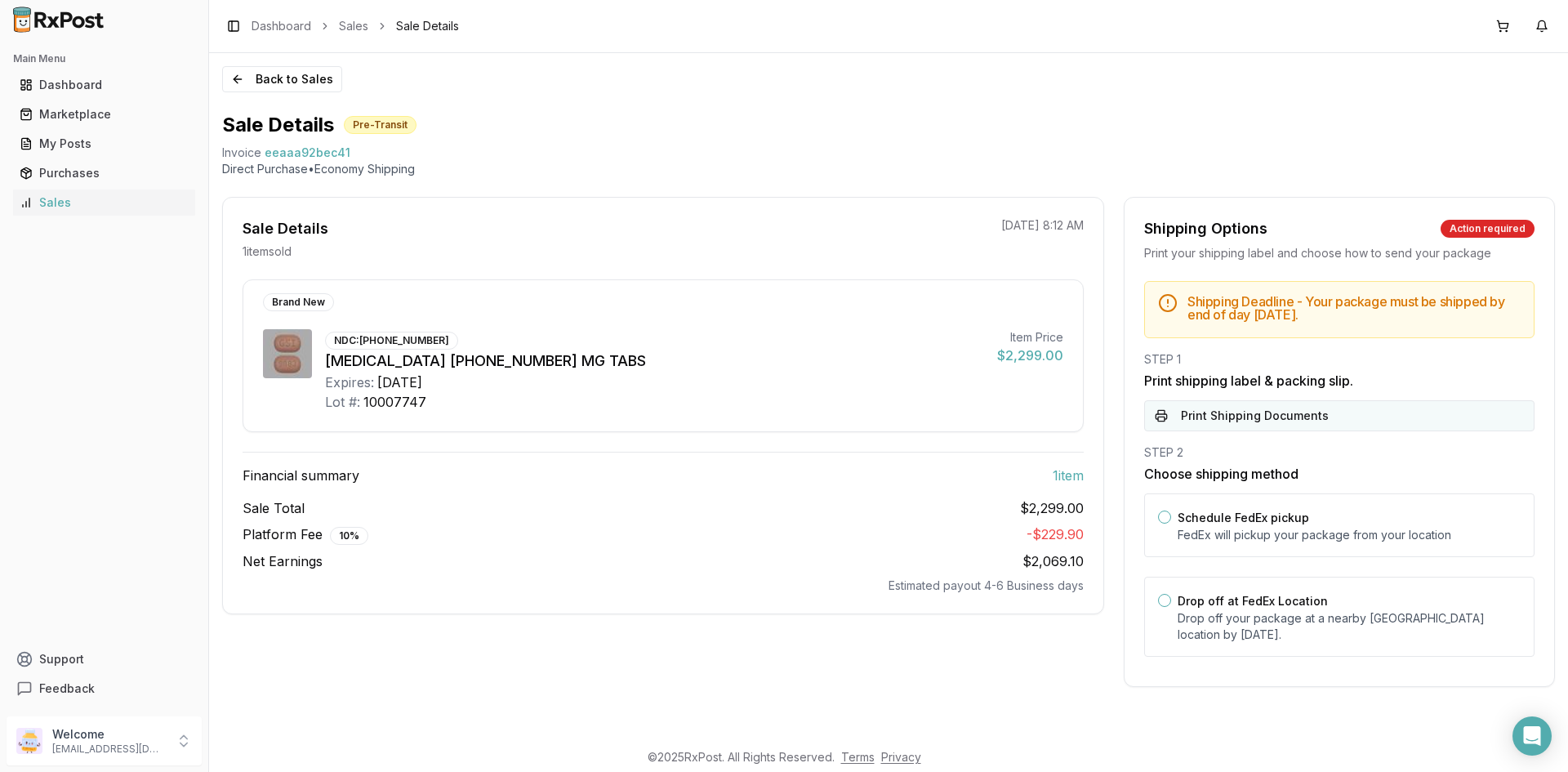
click at [1281, 414] on button "Print Shipping Documents" at bounding box center [1340, 416] width 391 height 31
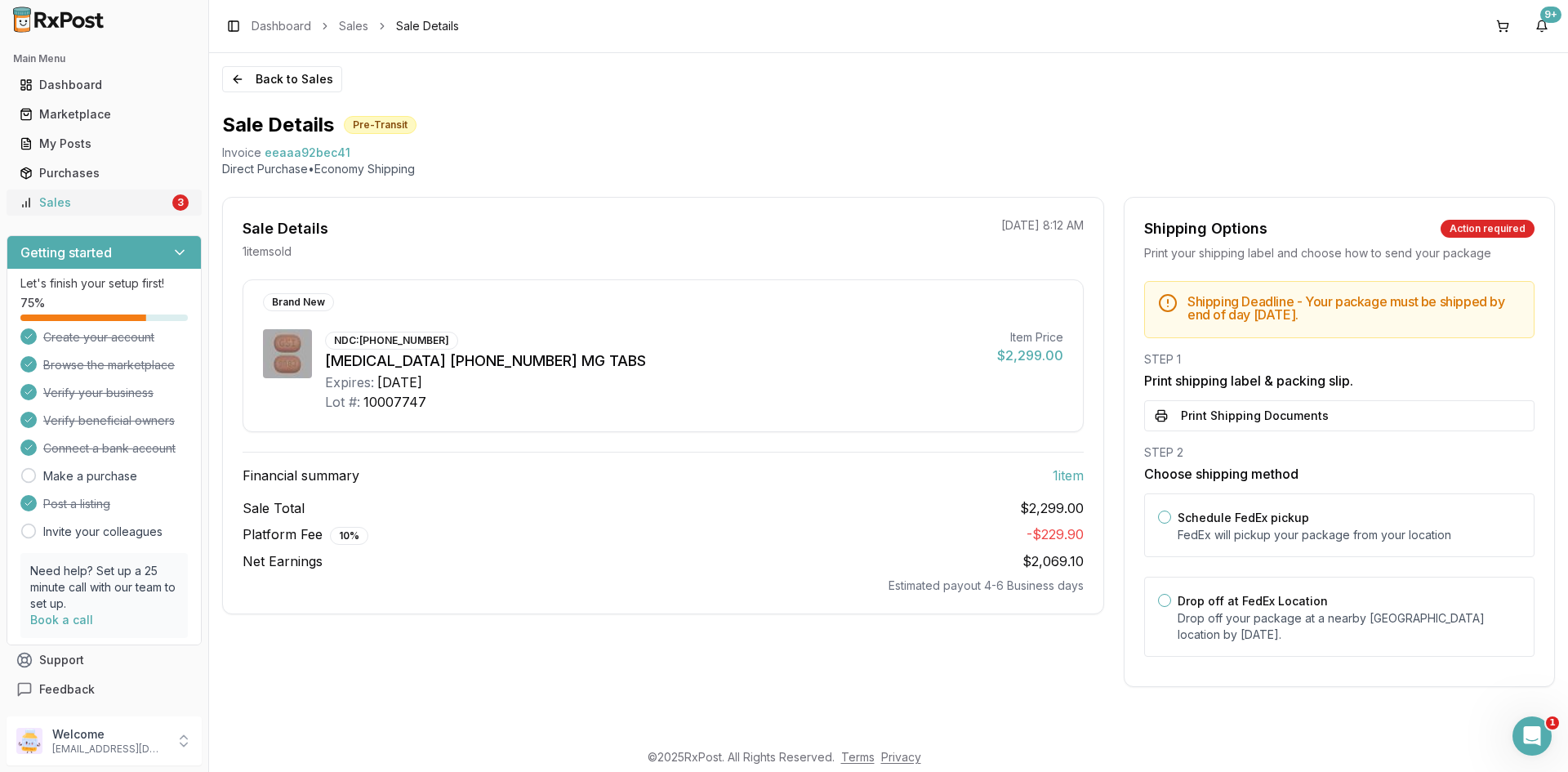
click at [138, 207] on div "Sales" at bounding box center [95, 202] width 150 height 16
